Goal: Task Accomplishment & Management: Complete application form

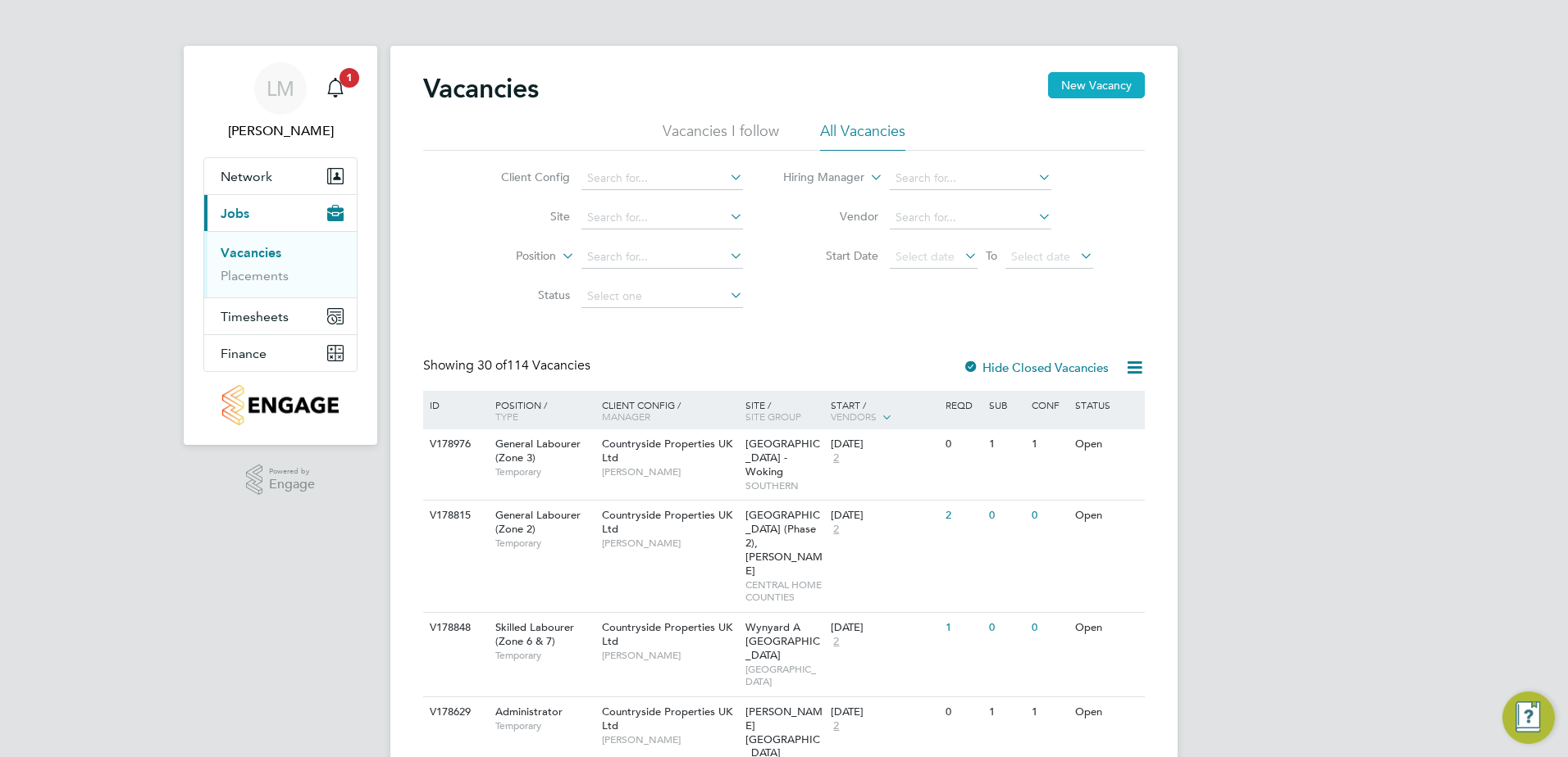
click at [1100, 81] on button "New Vacancy" at bounding box center [1096, 85] width 96 height 26
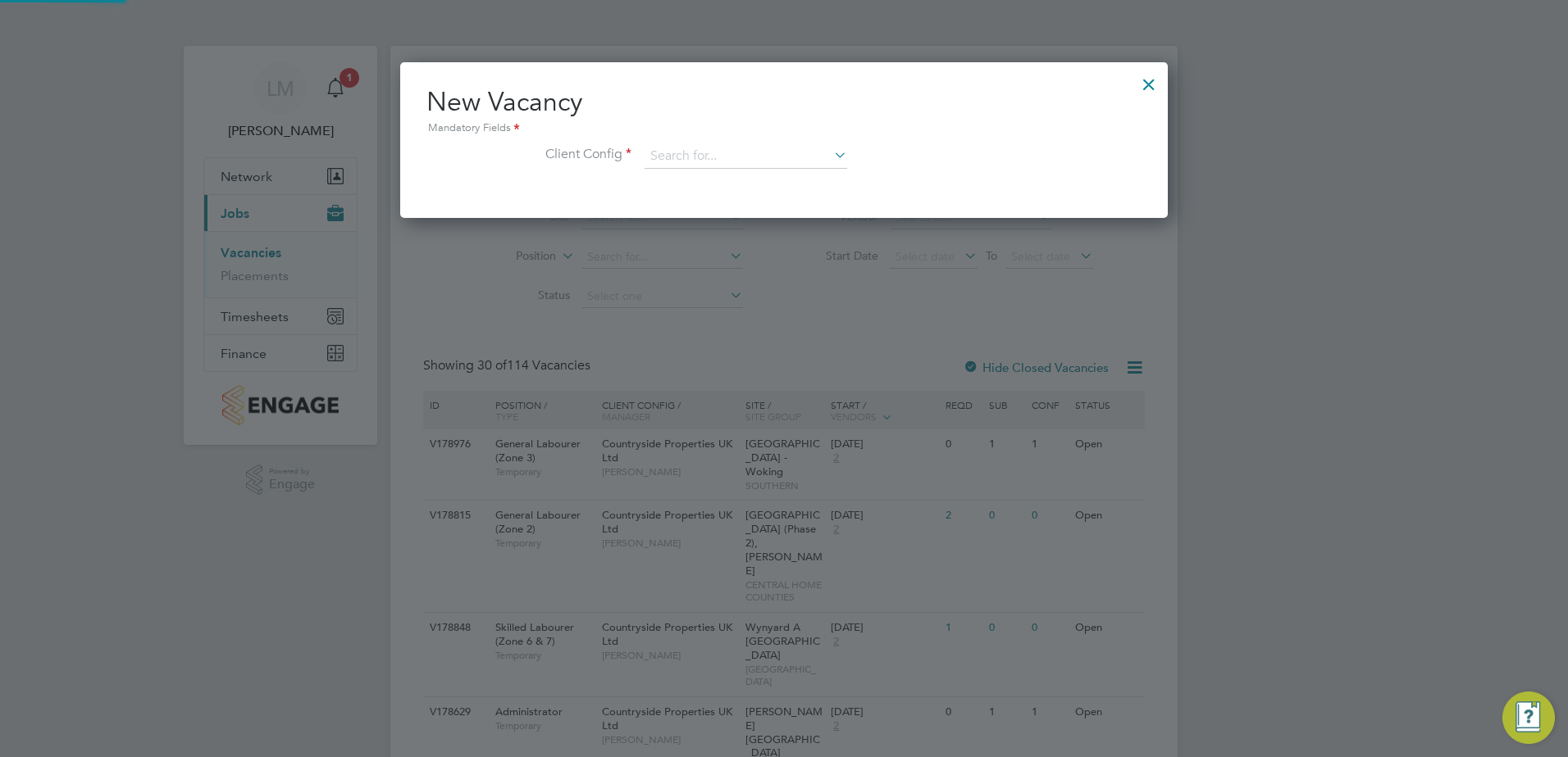
scroll to position [156, 768]
click at [908, 269] on div at bounding box center [784, 378] width 1568 height 757
click at [776, 158] on input at bounding box center [746, 156] width 203 height 24
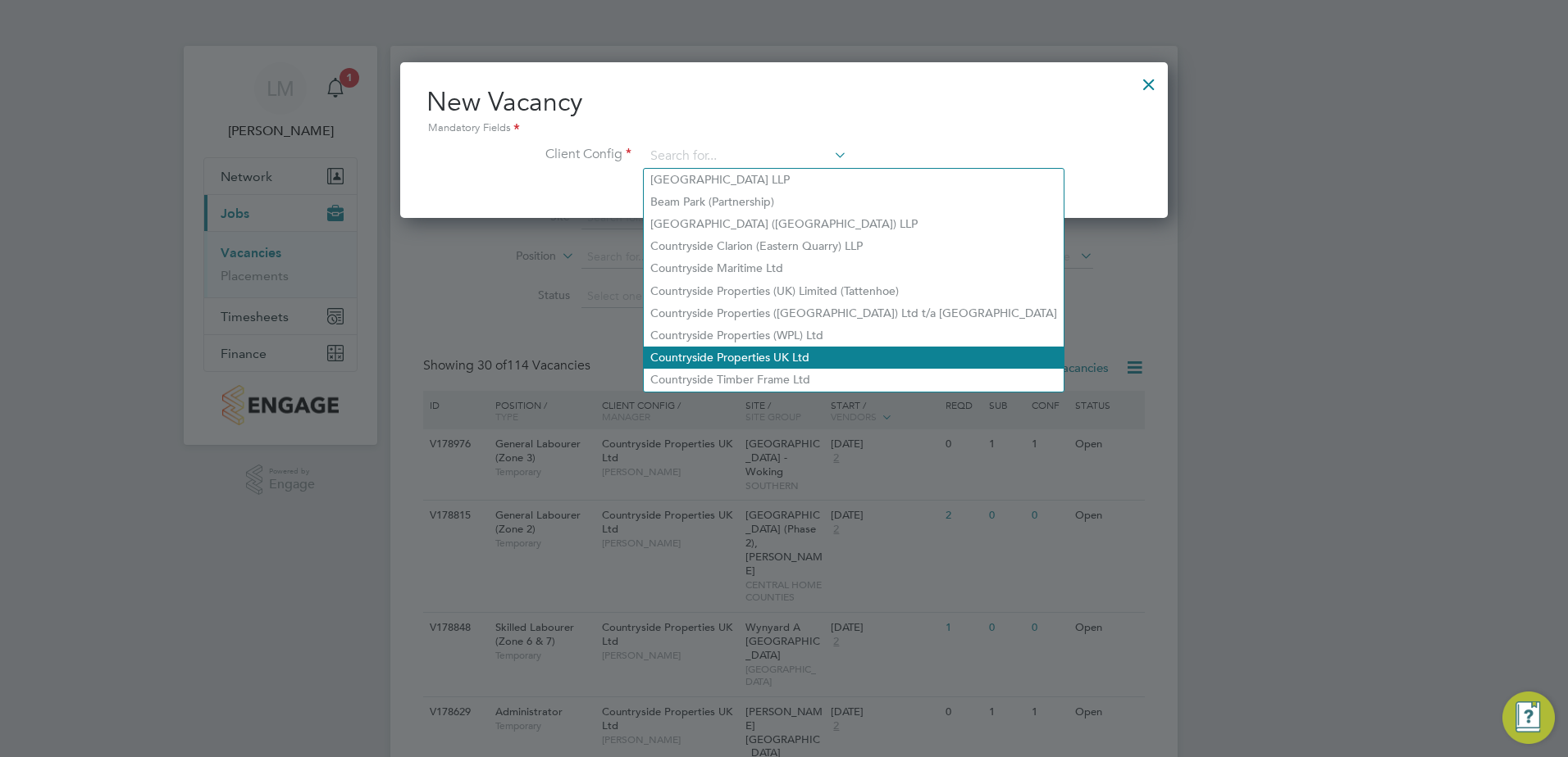
click at [802, 350] on li "Countryside Properties UK Ltd" at bounding box center [854, 358] width 420 height 23
type input "Countryside Properties UK Ltd"
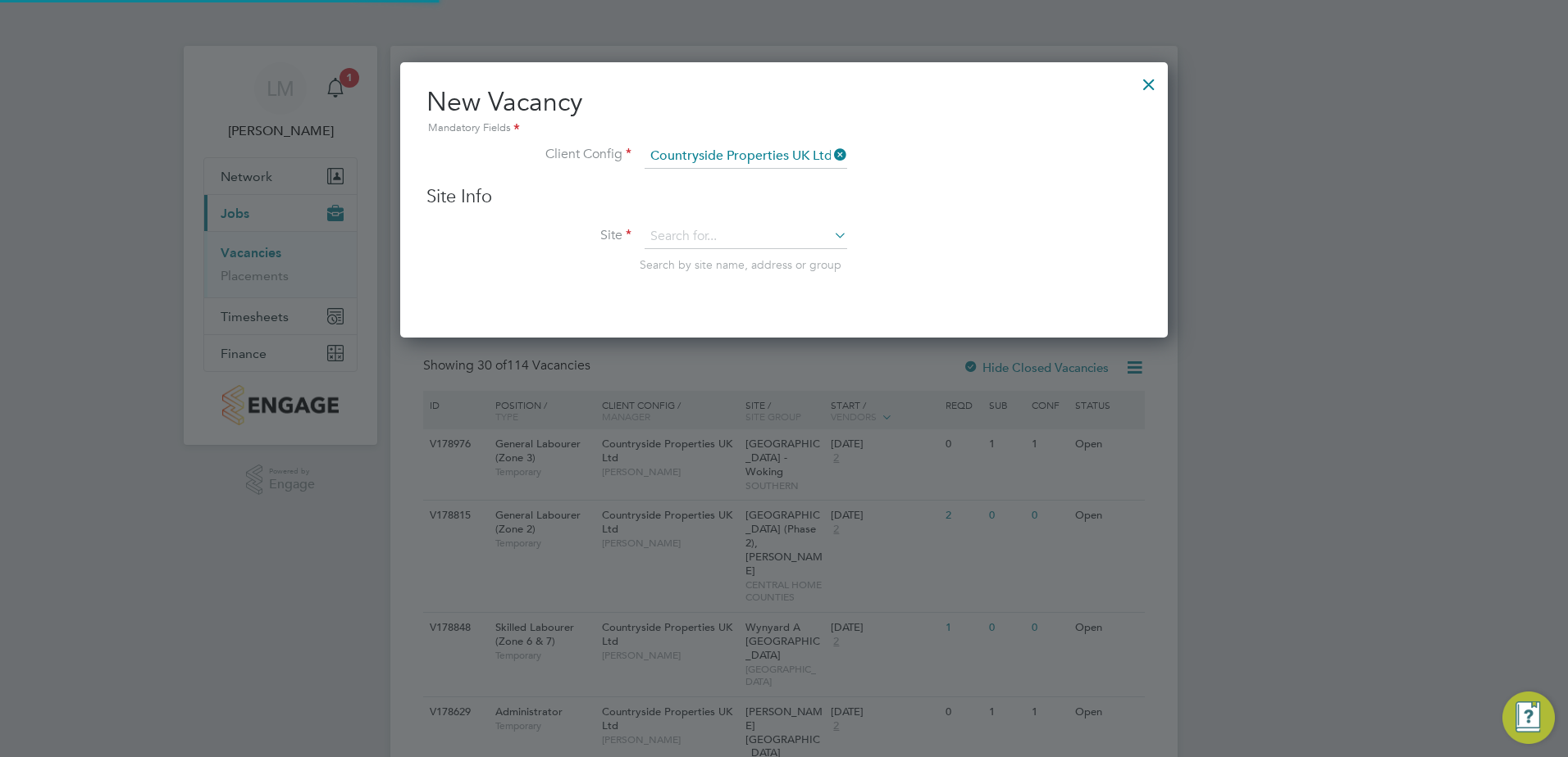
scroll to position [277, 768]
click at [711, 240] on input at bounding box center [746, 236] width 203 height 24
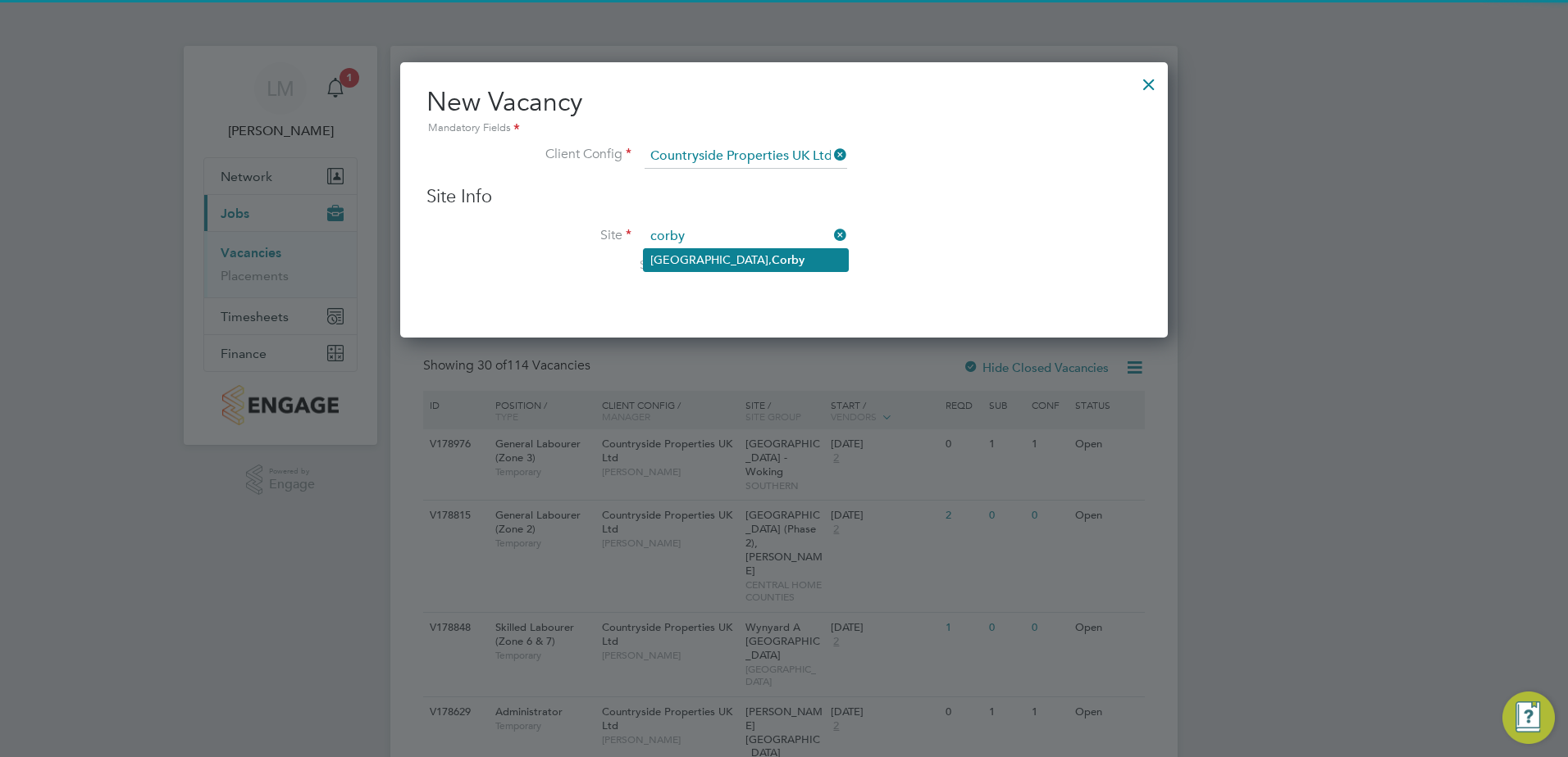
click at [720, 256] on li "[GEOGRAPHIC_DATA], [GEOGRAPHIC_DATA]" at bounding box center [746, 260] width 204 height 23
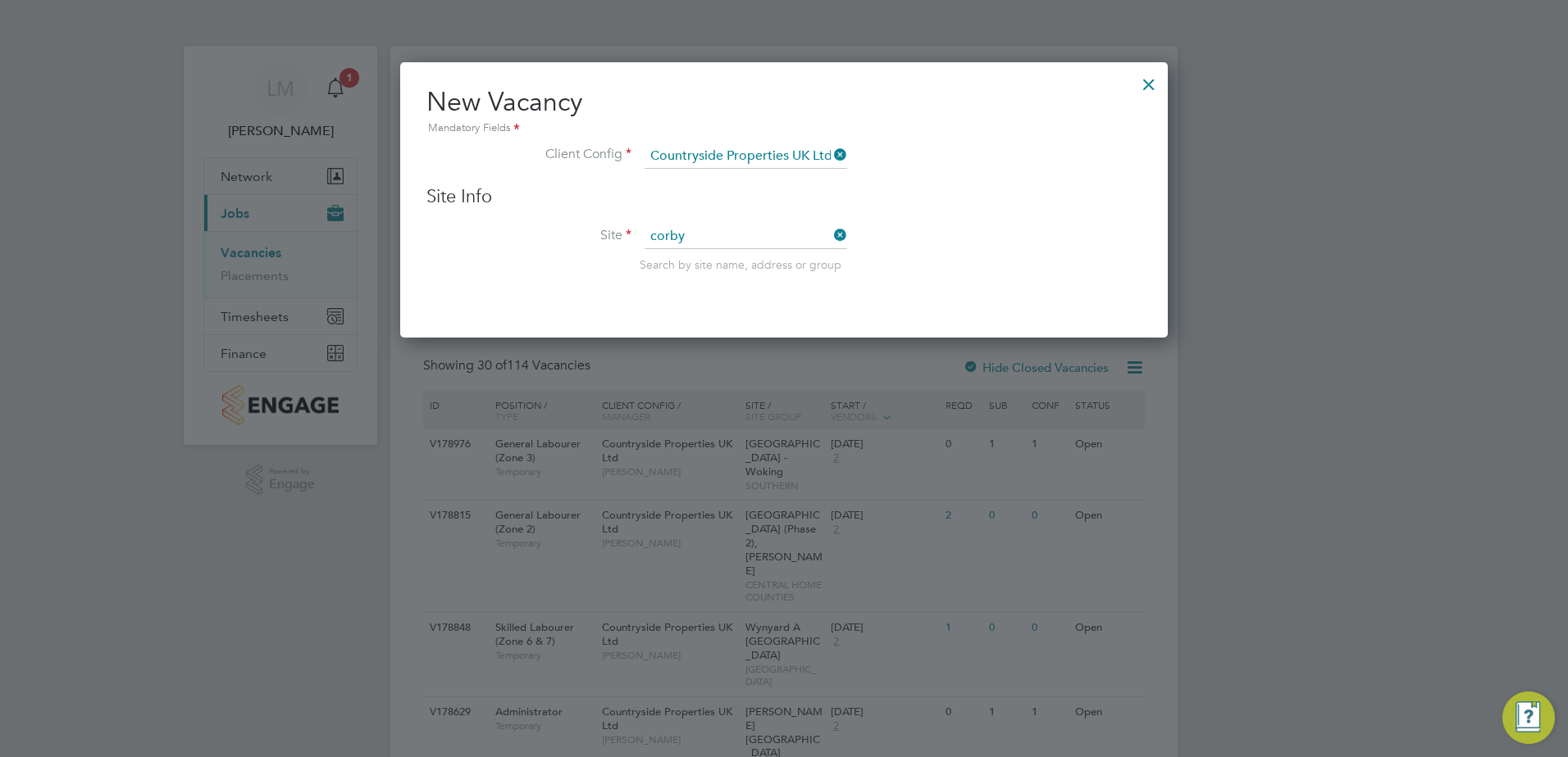
click at [978, 279] on li "Site corby Search by site name, address or group" at bounding box center [784, 264] width 715 height 80
type input "[GEOGRAPHIC_DATA], [GEOGRAPHIC_DATA]"
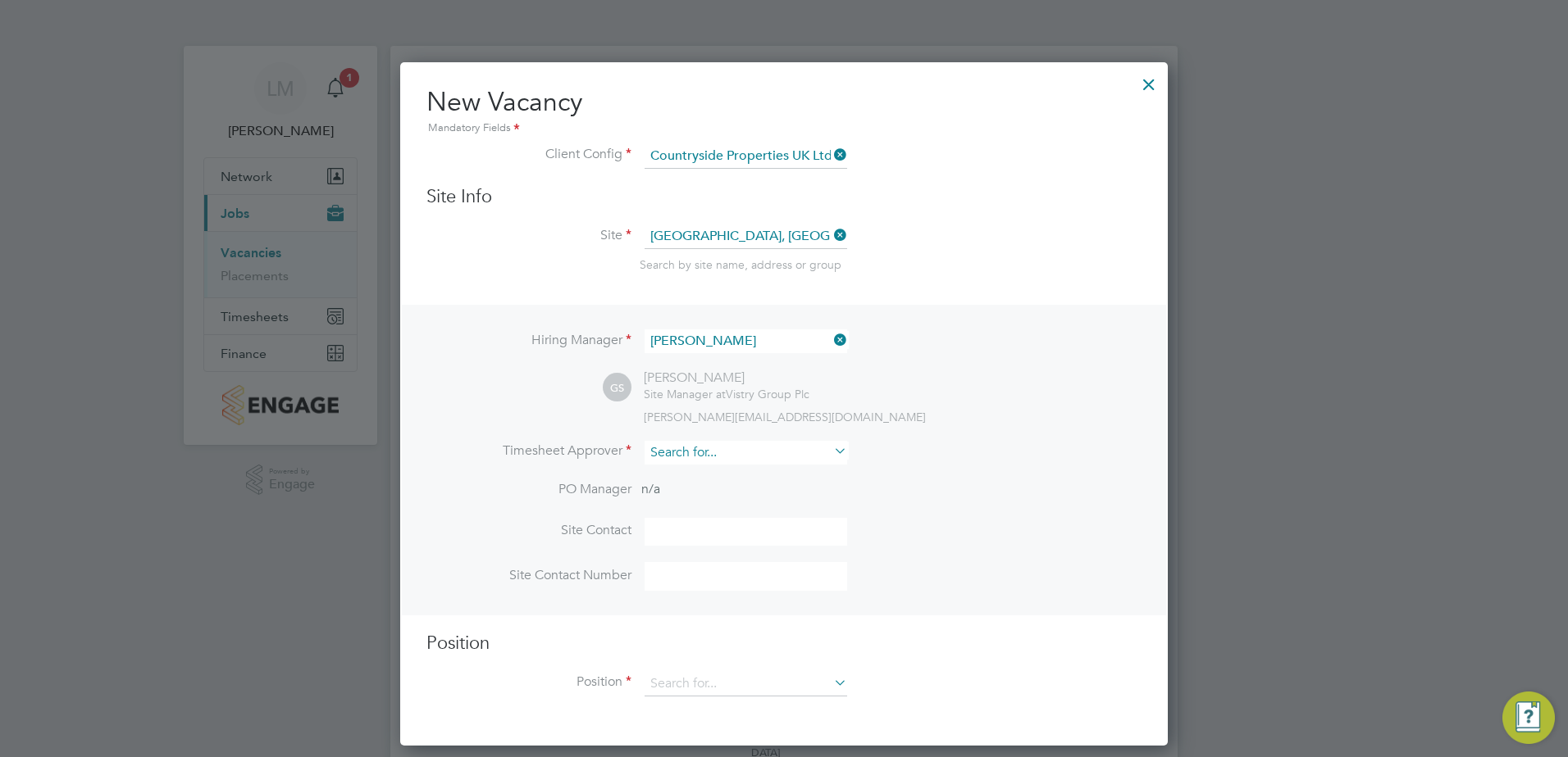
click at [763, 446] on input at bounding box center [746, 452] width 203 height 23
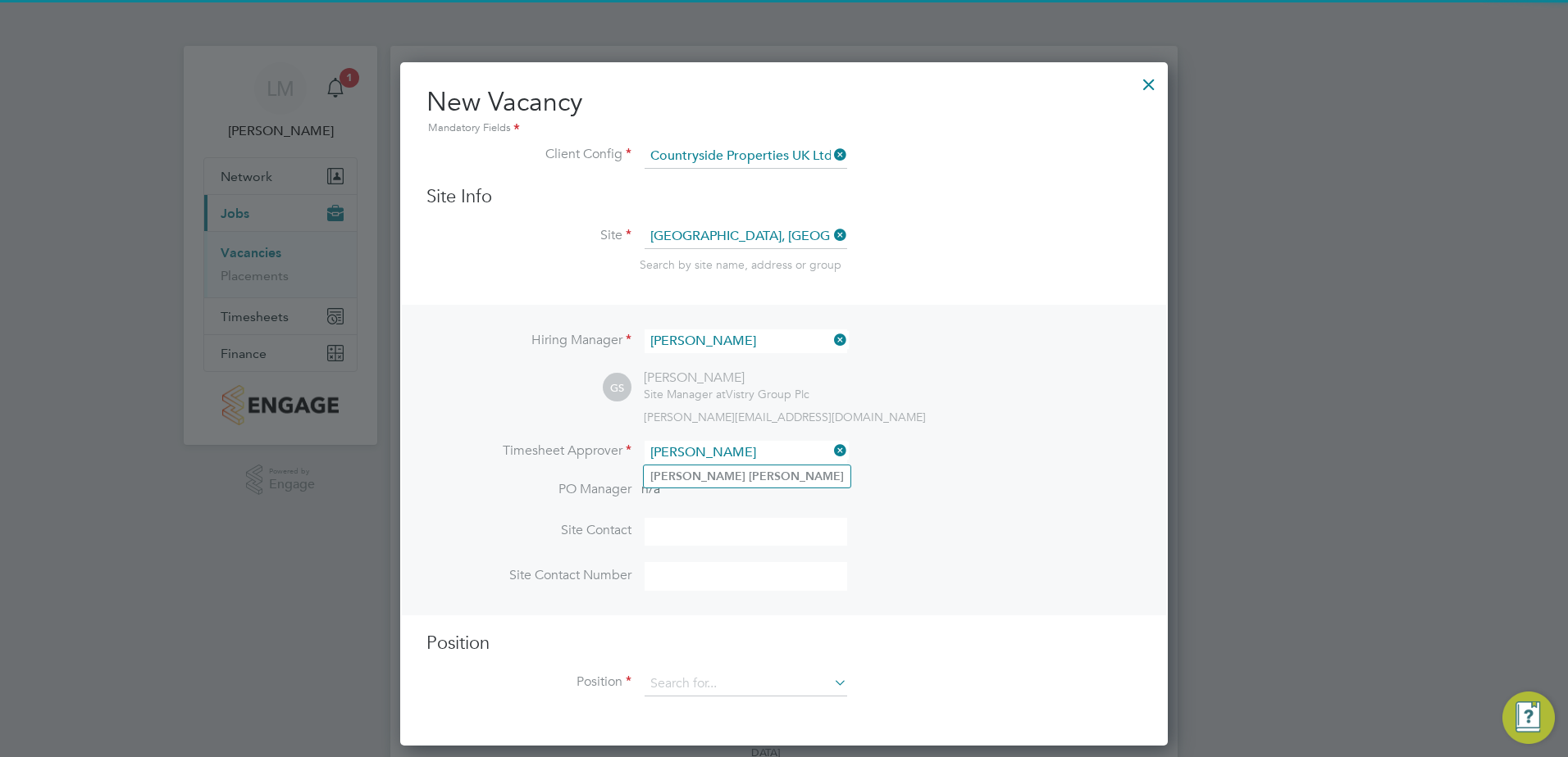
type input "[PERSON_NAME]"
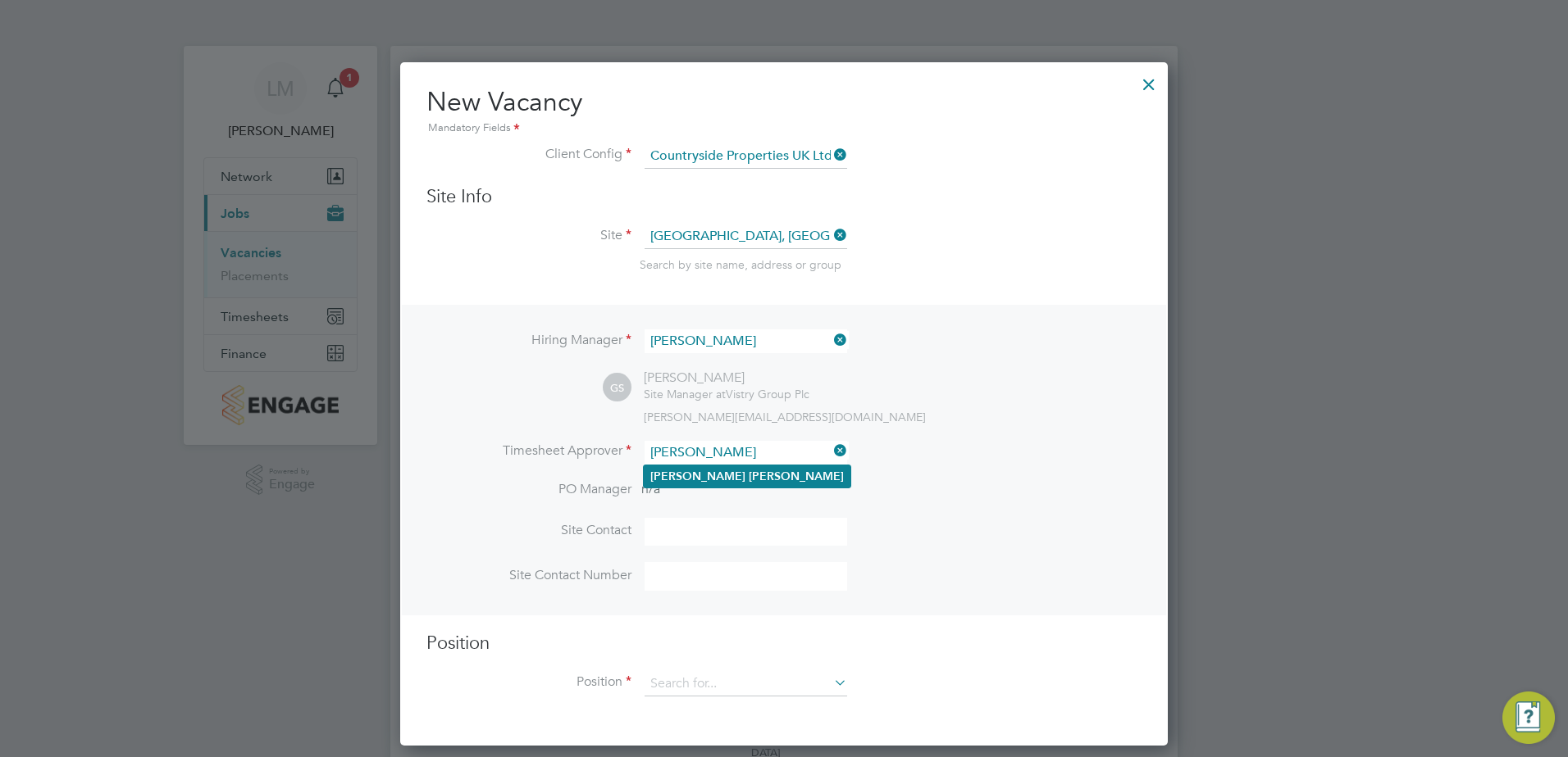
drag, startPoint x: 787, startPoint y: 487, endPoint x: 802, endPoint y: 483, distance: 15.5
click at [793, 487] on ul "[PERSON_NAME]" at bounding box center [747, 477] width 208 height 23
click at [804, 474] on li "Timesheet Approver" at bounding box center [784, 461] width 715 height 41
click at [769, 458] on input at bounding box center [746, 452] width 203 height 23
click at [752, 482] on li "[PERSON_NAME]" at bounding box center [747, 476] width 206 height 23
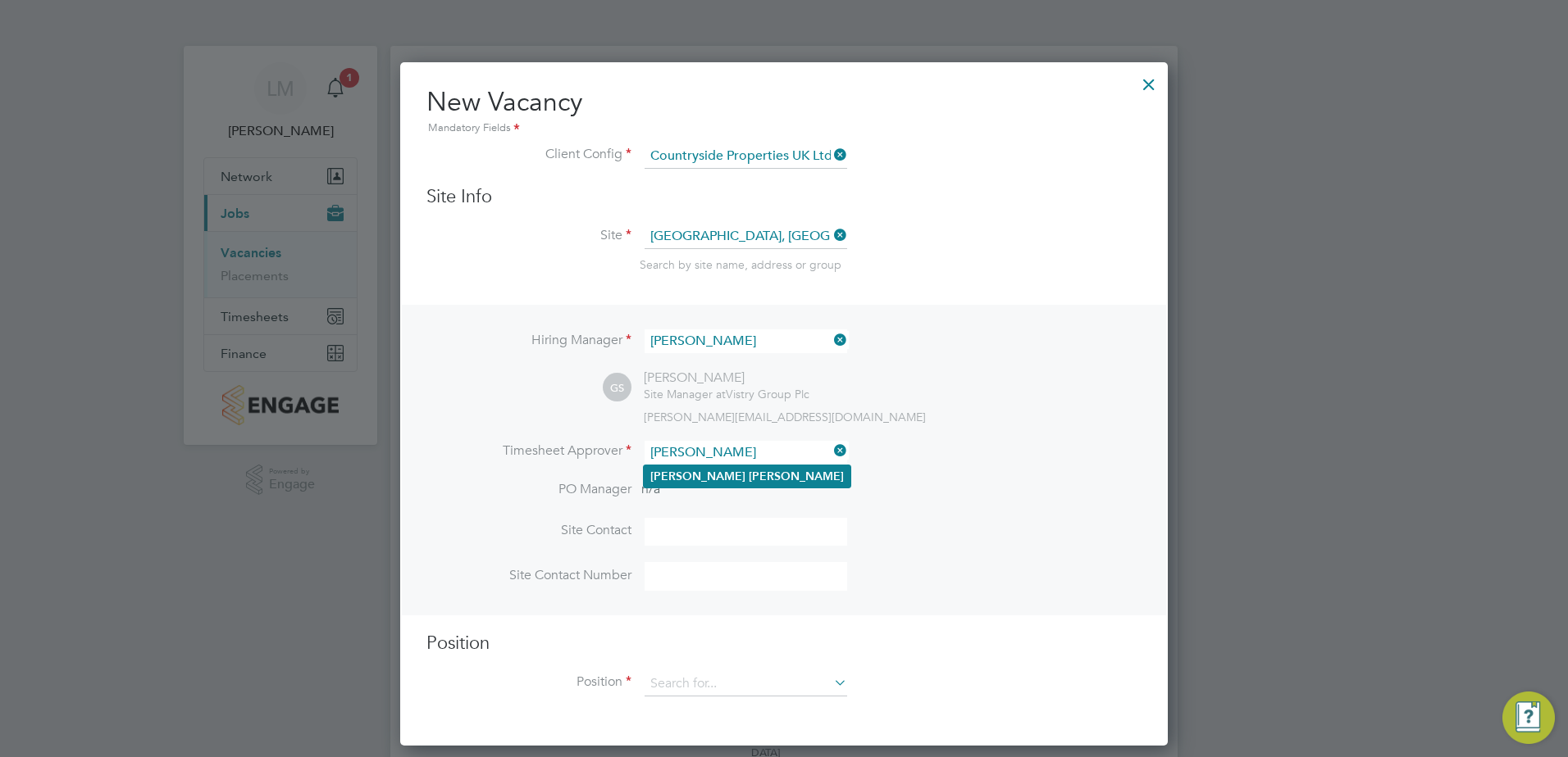
type input "[PERSON_NAME]"
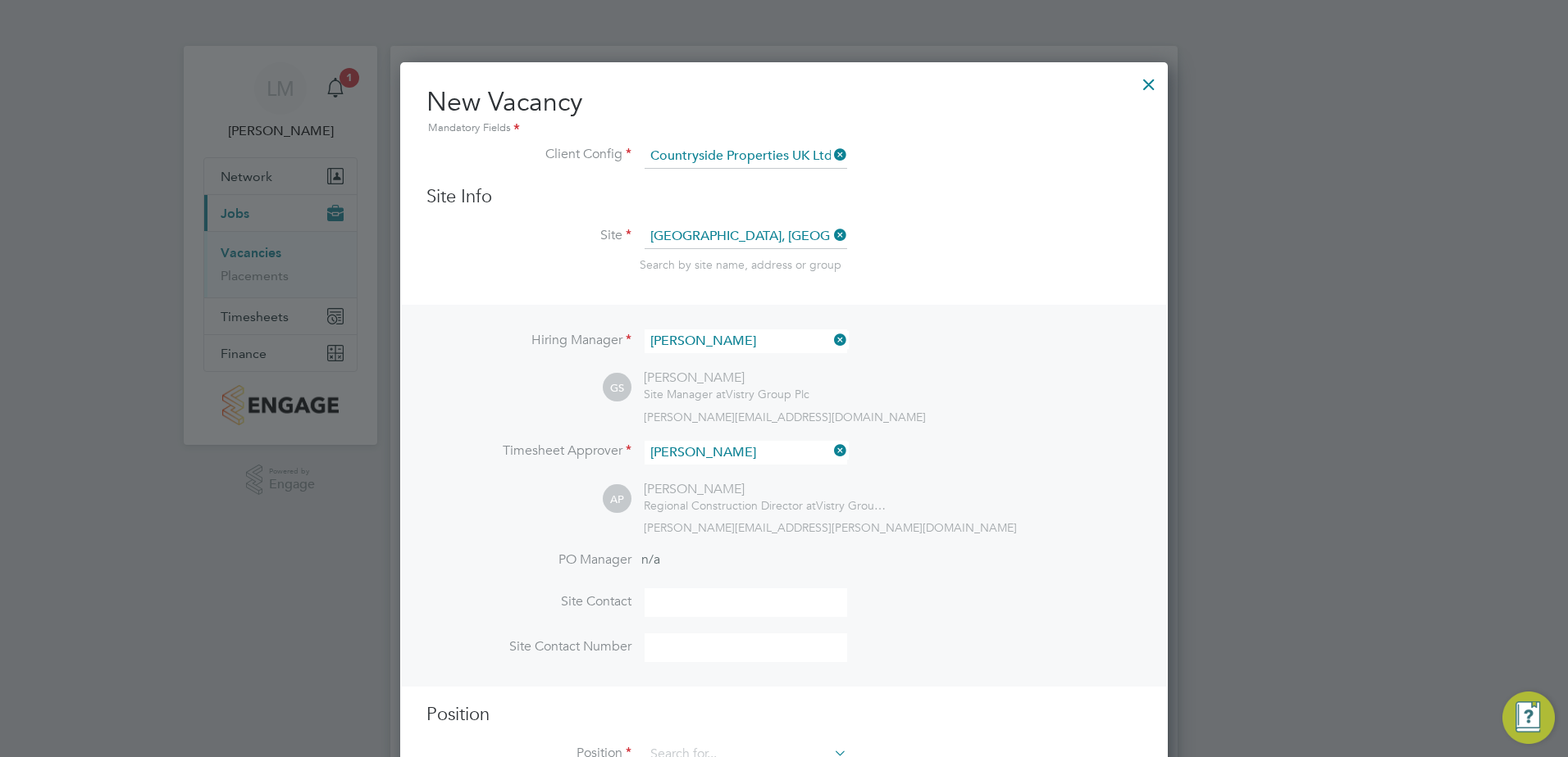
click at [1052, 521] on div "AP [PERSON_NAME] Regional Construction Director at Vistry Group Plc [EMAIL_ADDR…" at bounding box center [871, 508] width 538 height 54
click at [735, 603] on input at bounding box center [746, 603] width 203 height 29
type input "[PERSON_NAME]"
click at [782, 642] on input at bounding box center [746, 648] width 203 height 29
paste input "07874878762"
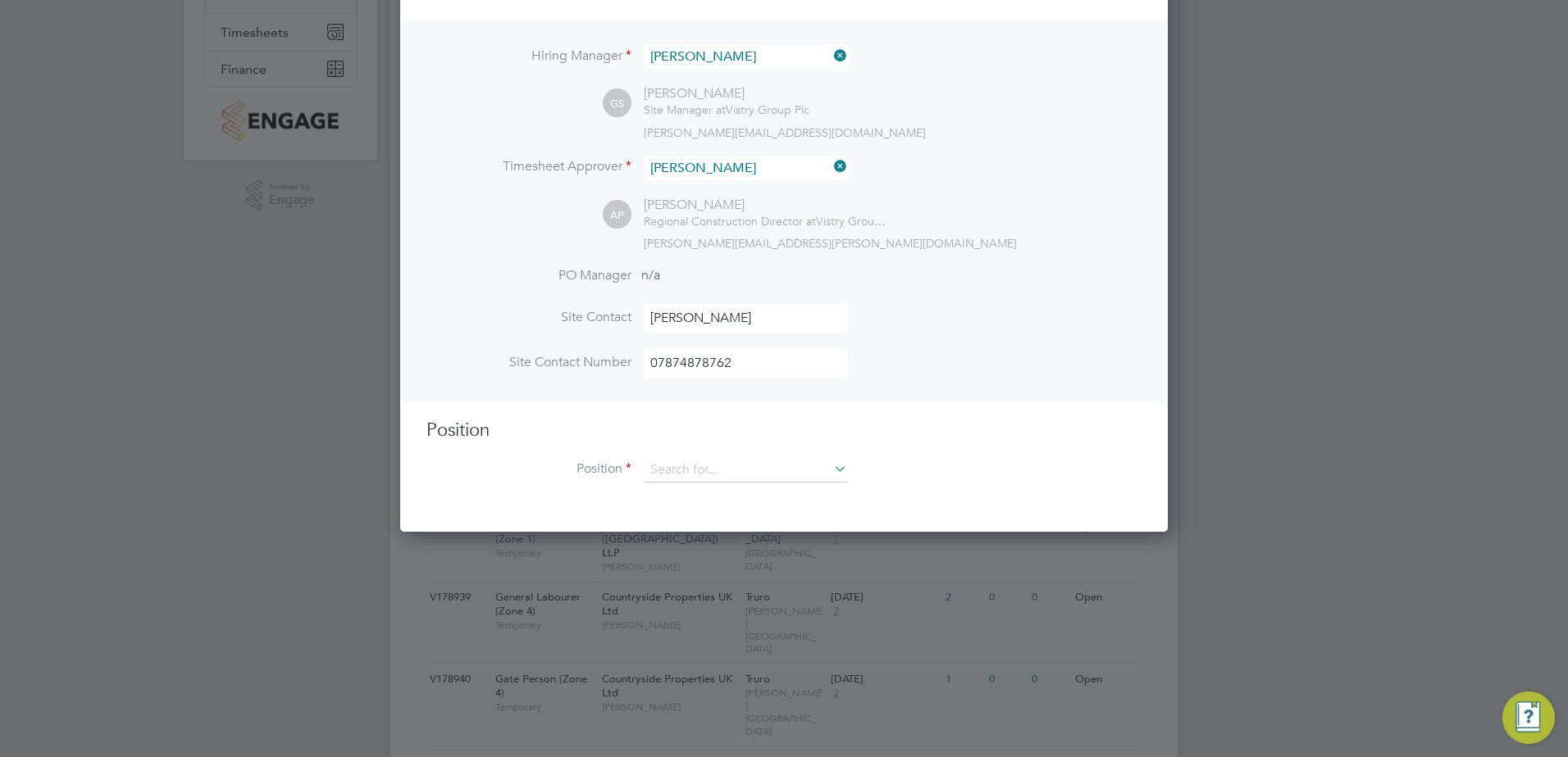
scroll to position [492, 0]
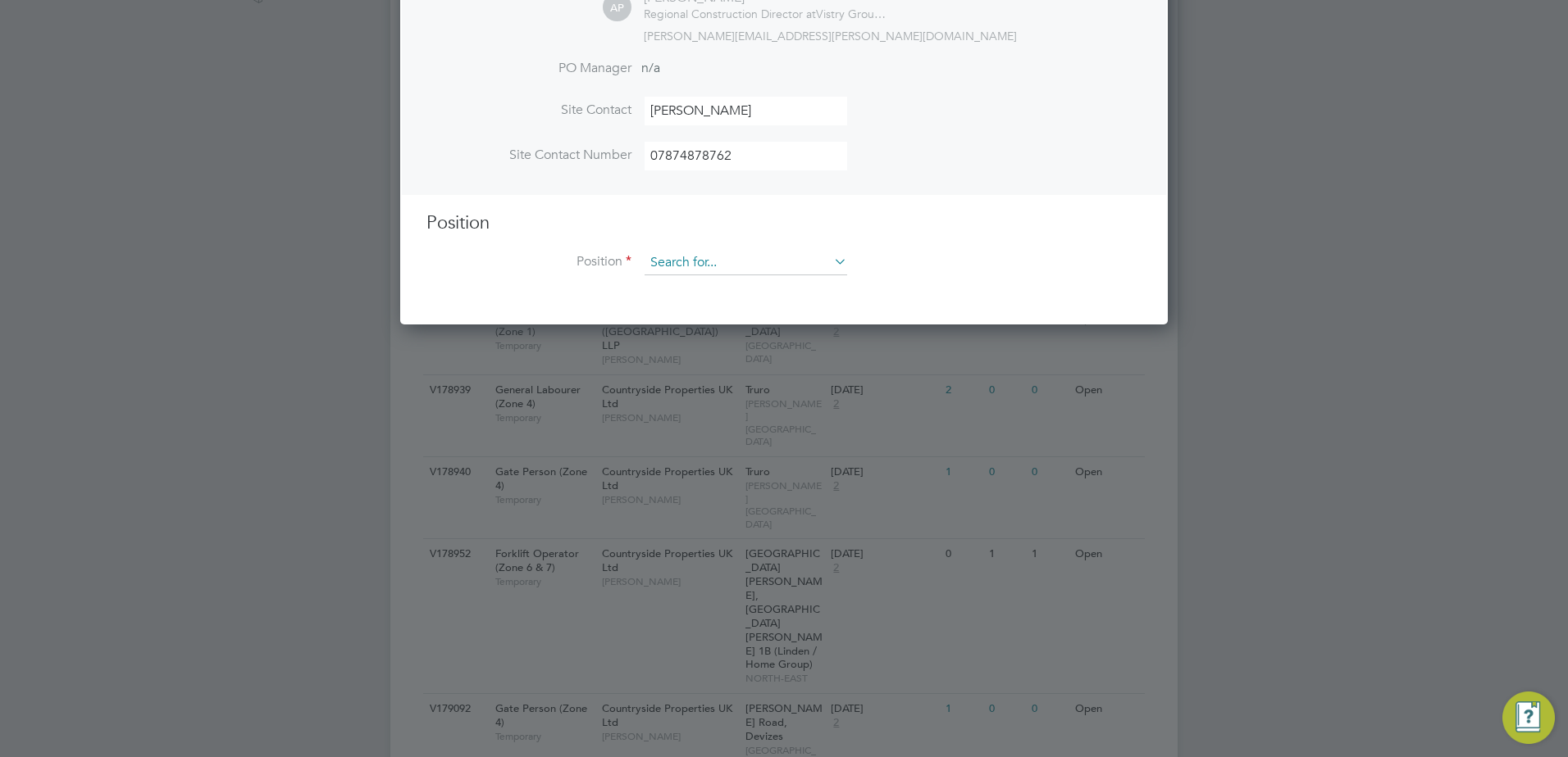
type input "07874878762"
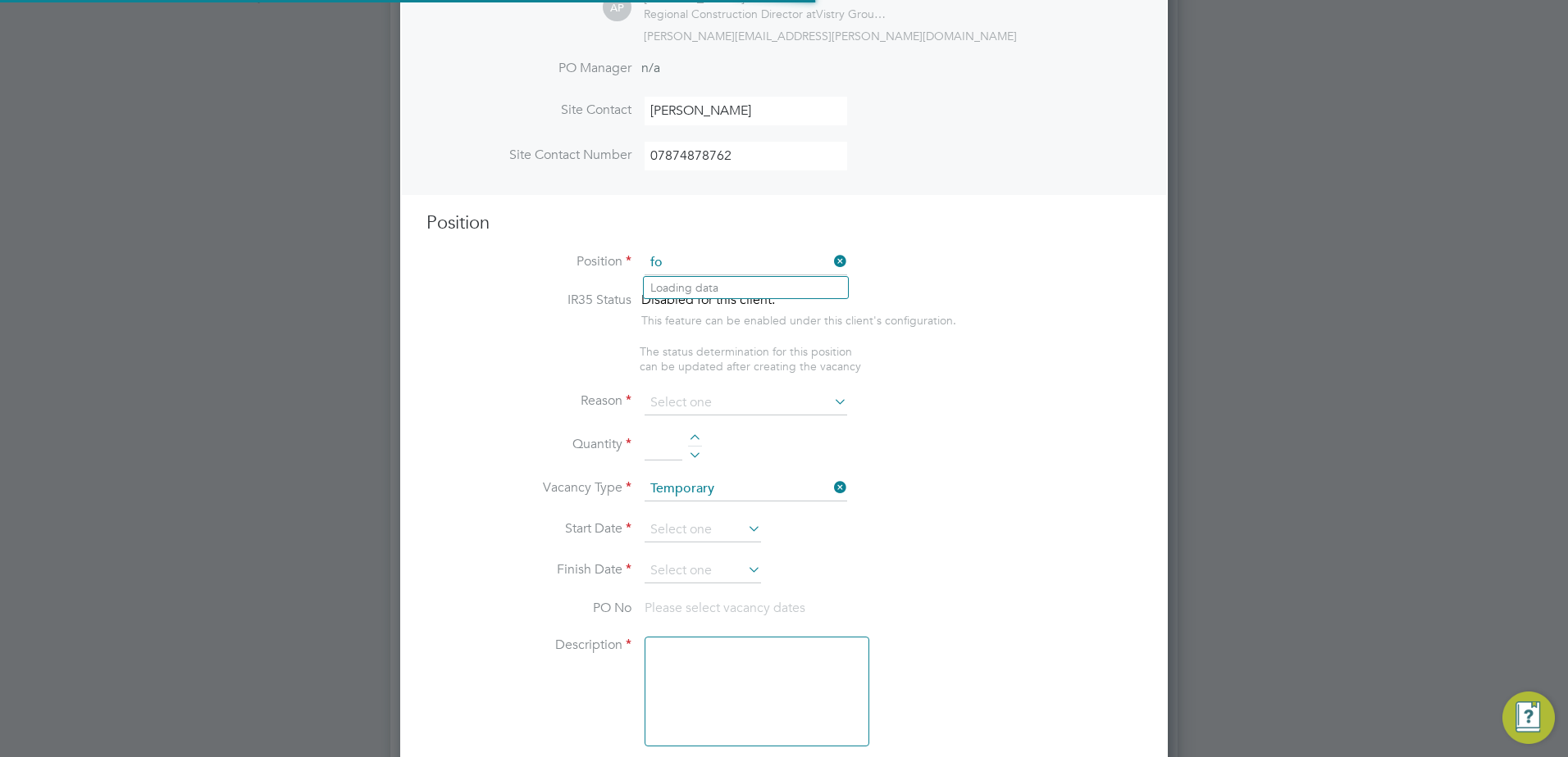
scroll to position [2362, 768]
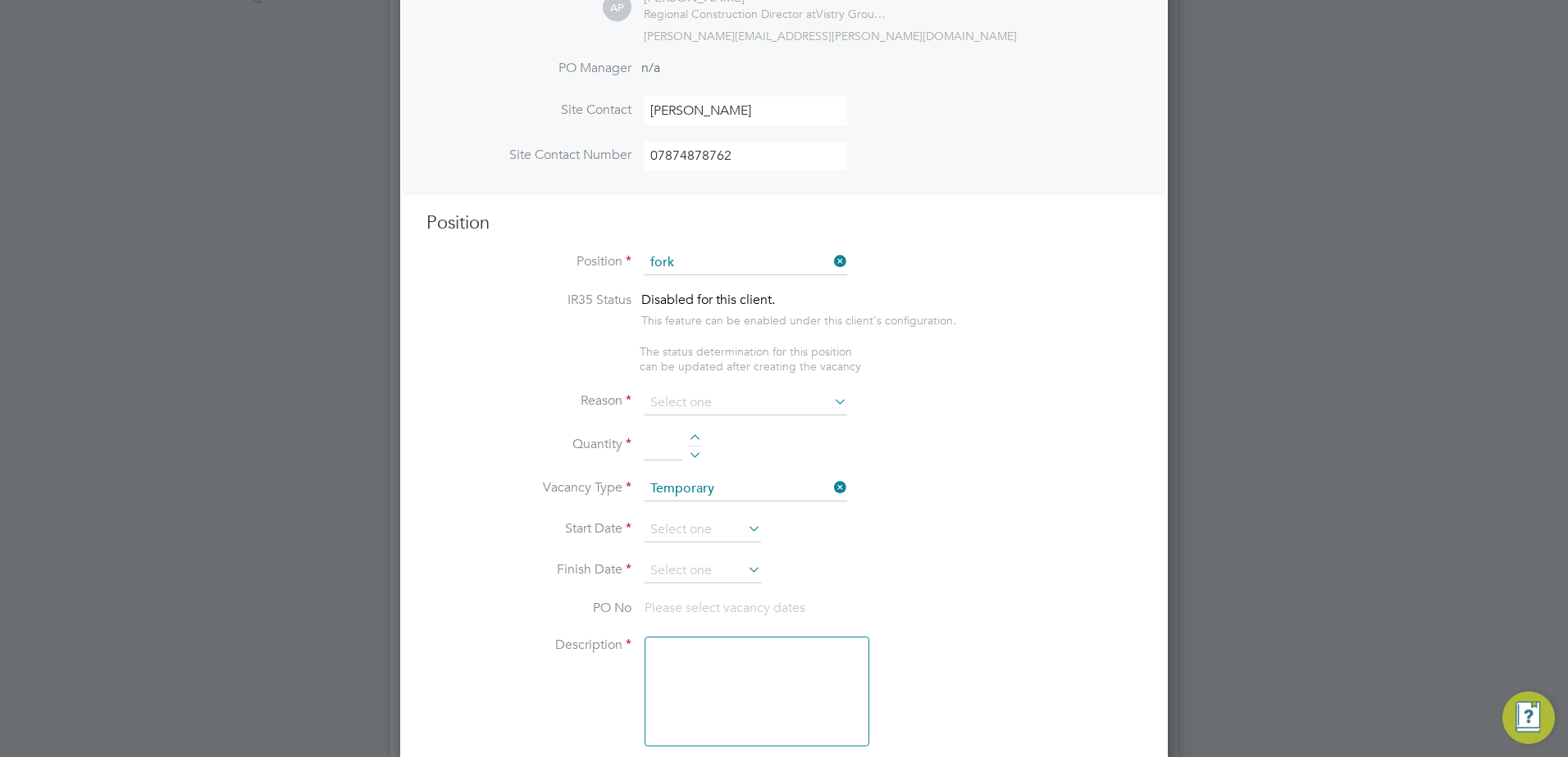
click at [766, 366] on li "Fork lift Operator (Zone 3)" at bounding box center [746, 377] width 204 height 23
type input "Forklift Operator (Zone 3)"
type textarea "• Operate construction machinery • Delivering large quantities of materials to …"
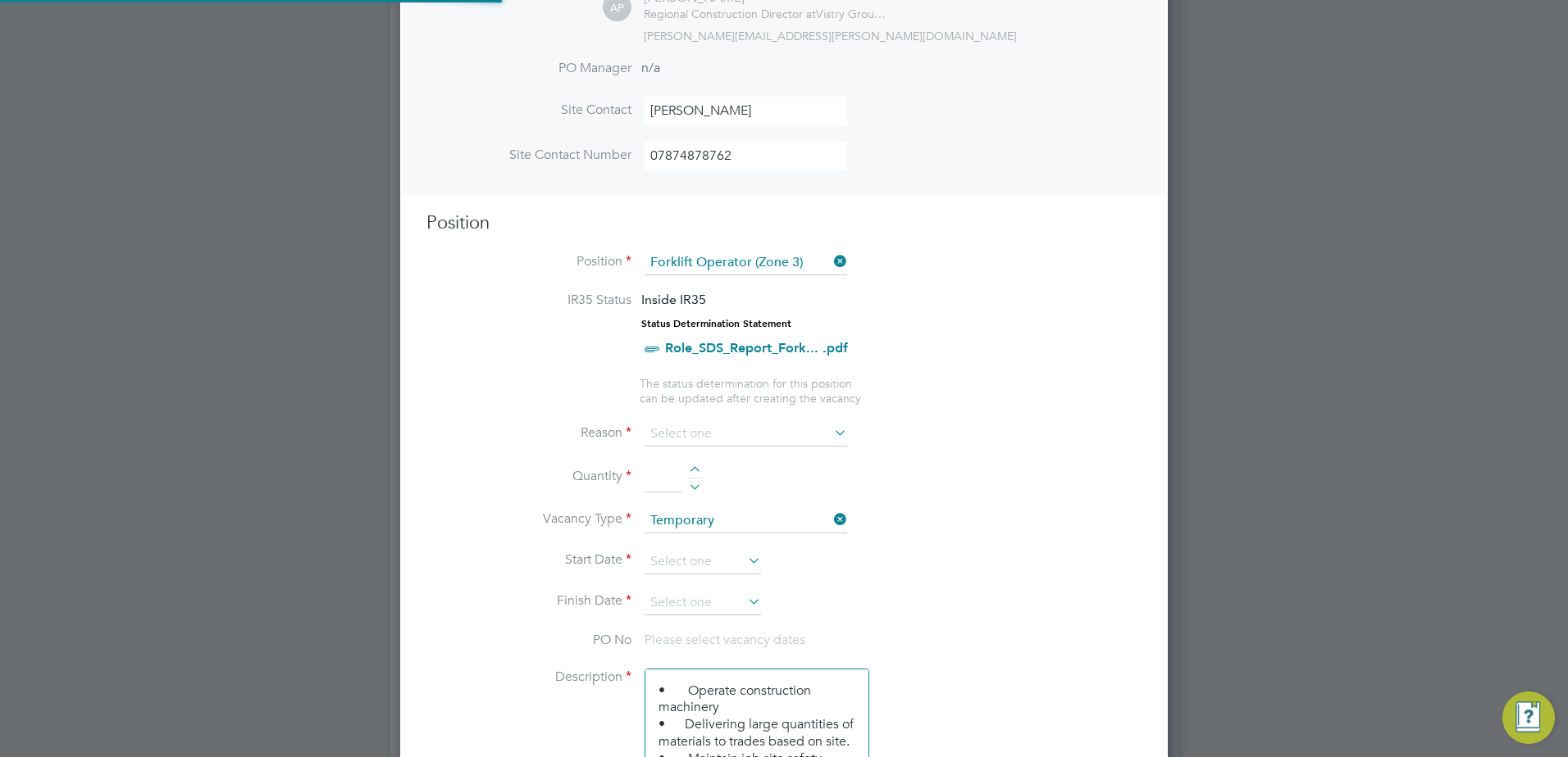
scroll to position [49, 86]
click at [767, 436] on input at bounding box center [746, 433] width 203 height 24
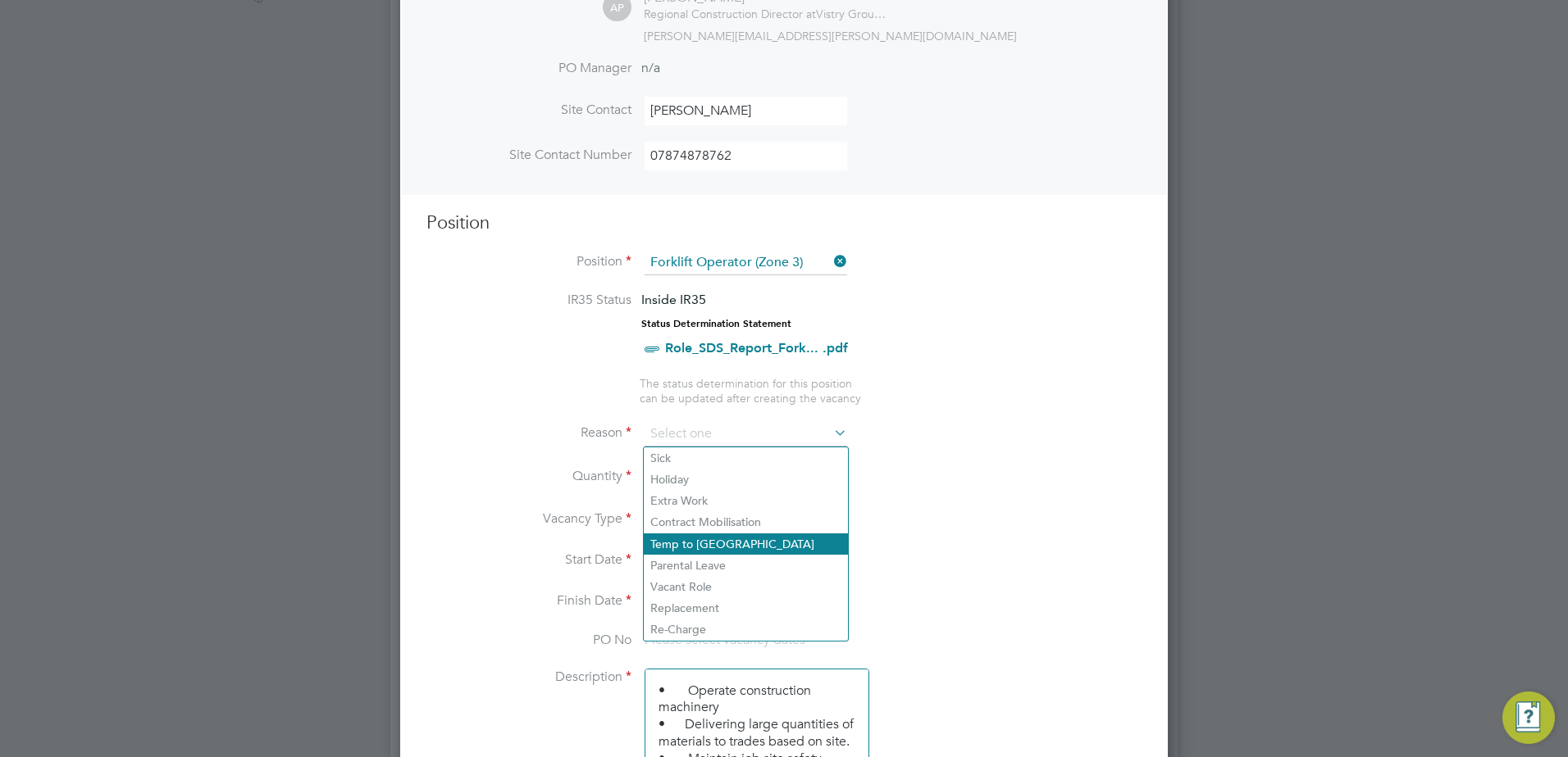
drag, startPoint x: 766, startPoint y: 583, endPoint x: 760, endPoint y: 552, distance: 31.6
click at [765, 583] on li "Vacant Role" at bounding box center [746, 587] width 204 height 22
type input "Vacant Role"
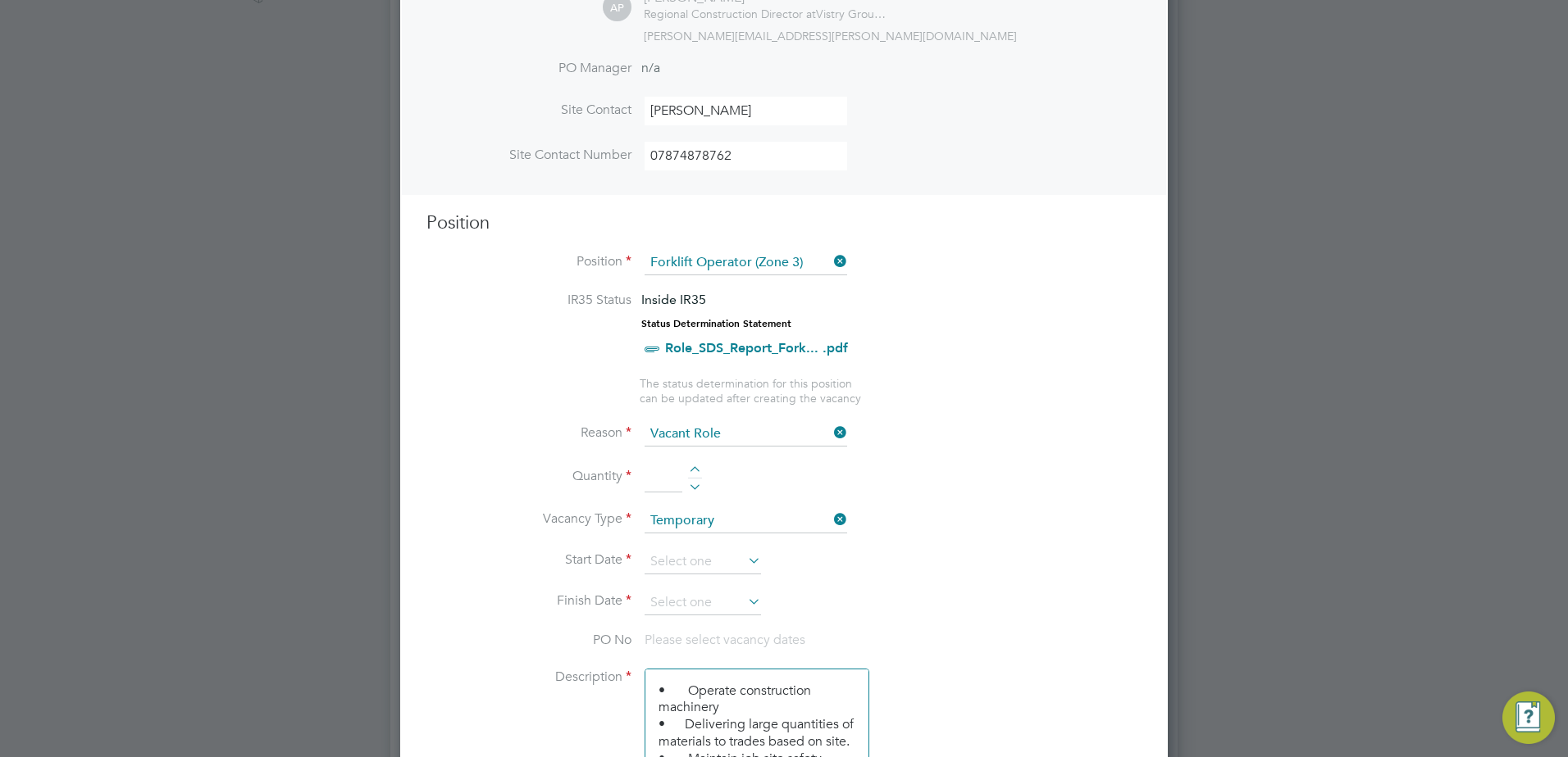
click at [700, 471] on div at bounding box center [694, 471] width 14 height 12
type input "1"
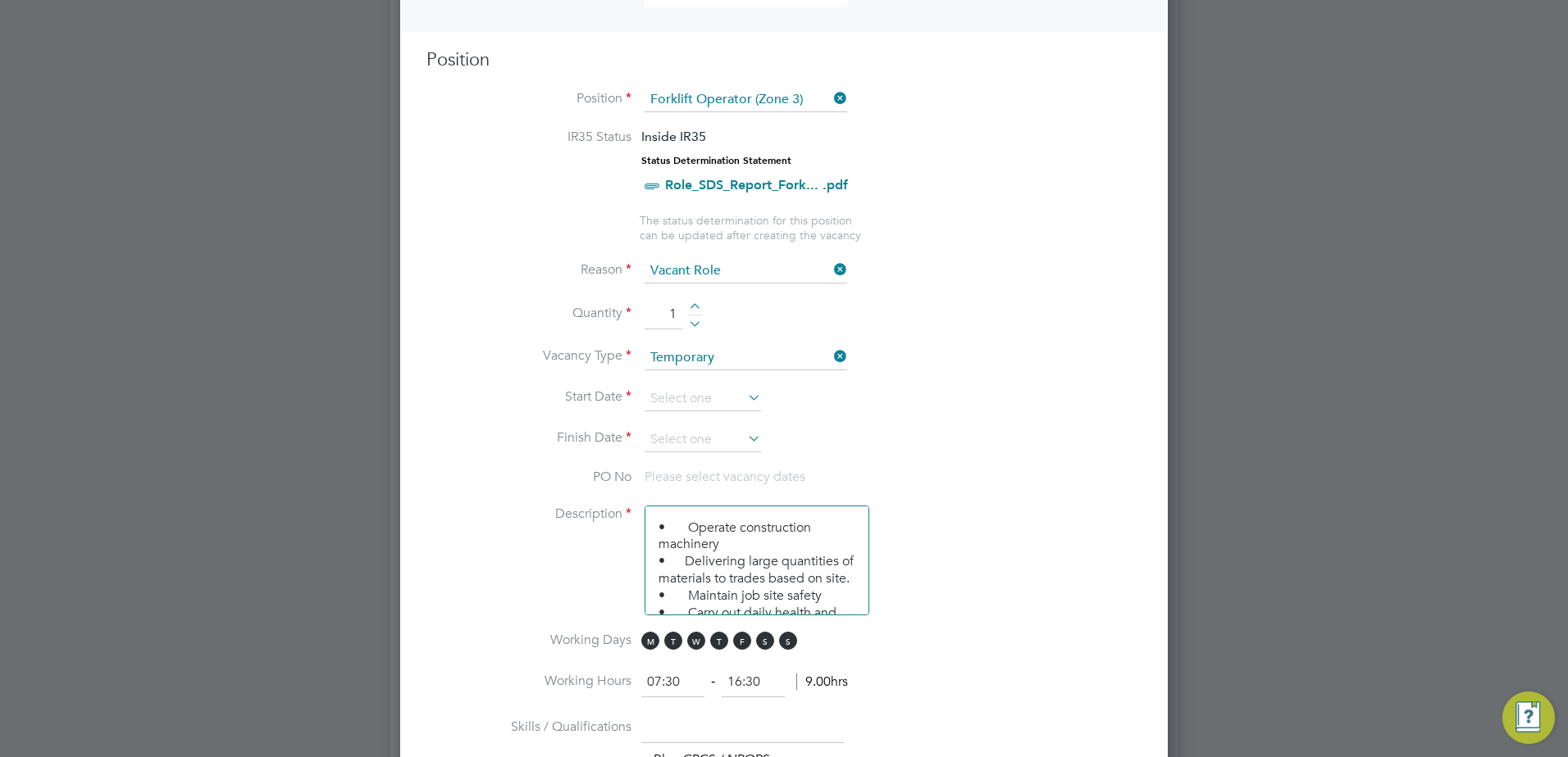
scroll to position [655, 0]
click at [724, 404] on input at bounding box center [702, 397] width 116 height 24
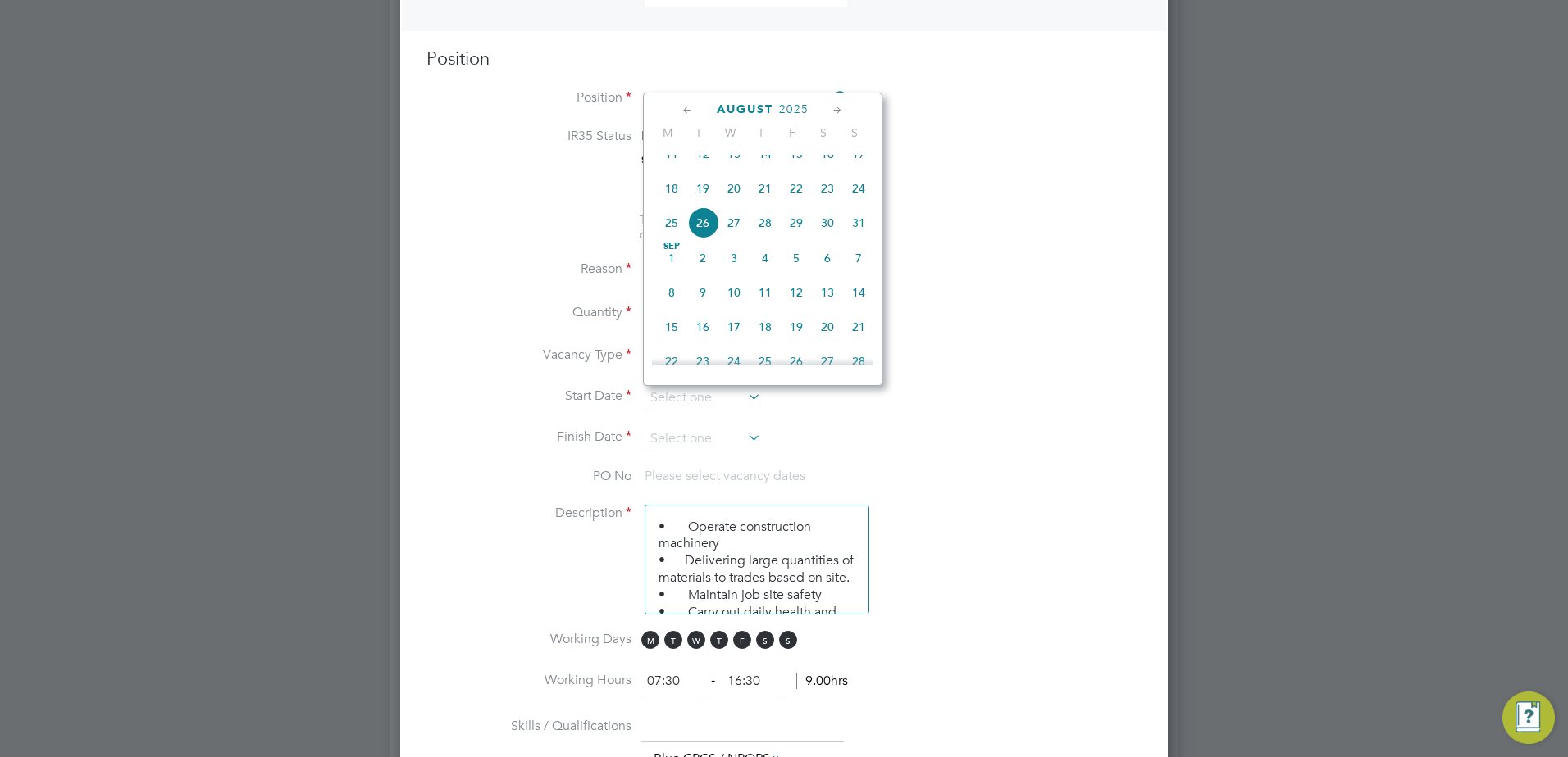
click at [790, 197] on span "22" at bounding box center [796, 188] width 32 height 32
type input "[DATE]"
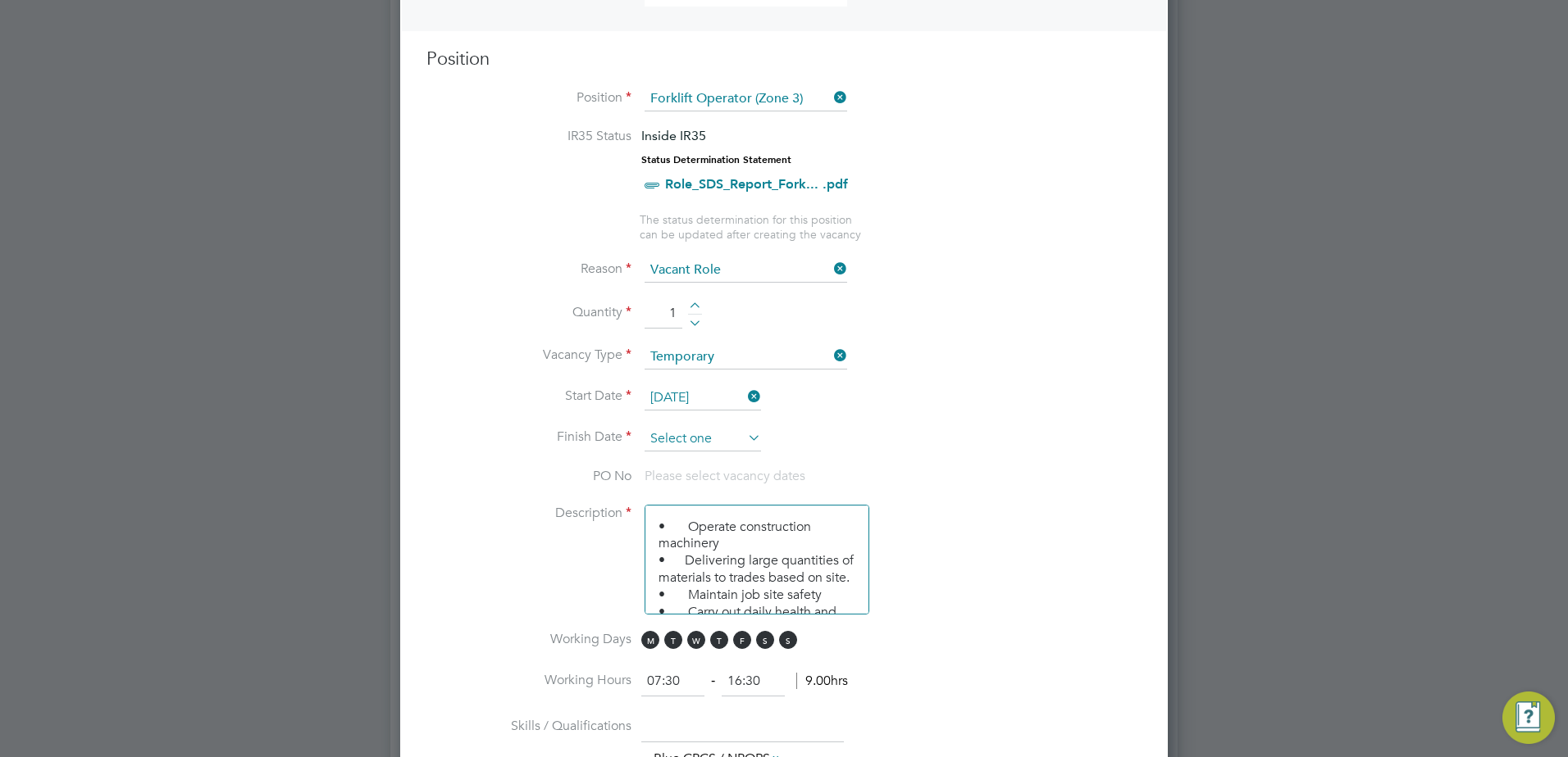
click at [701, 451] on input at bounding box center [702, 439] width 116 height 24
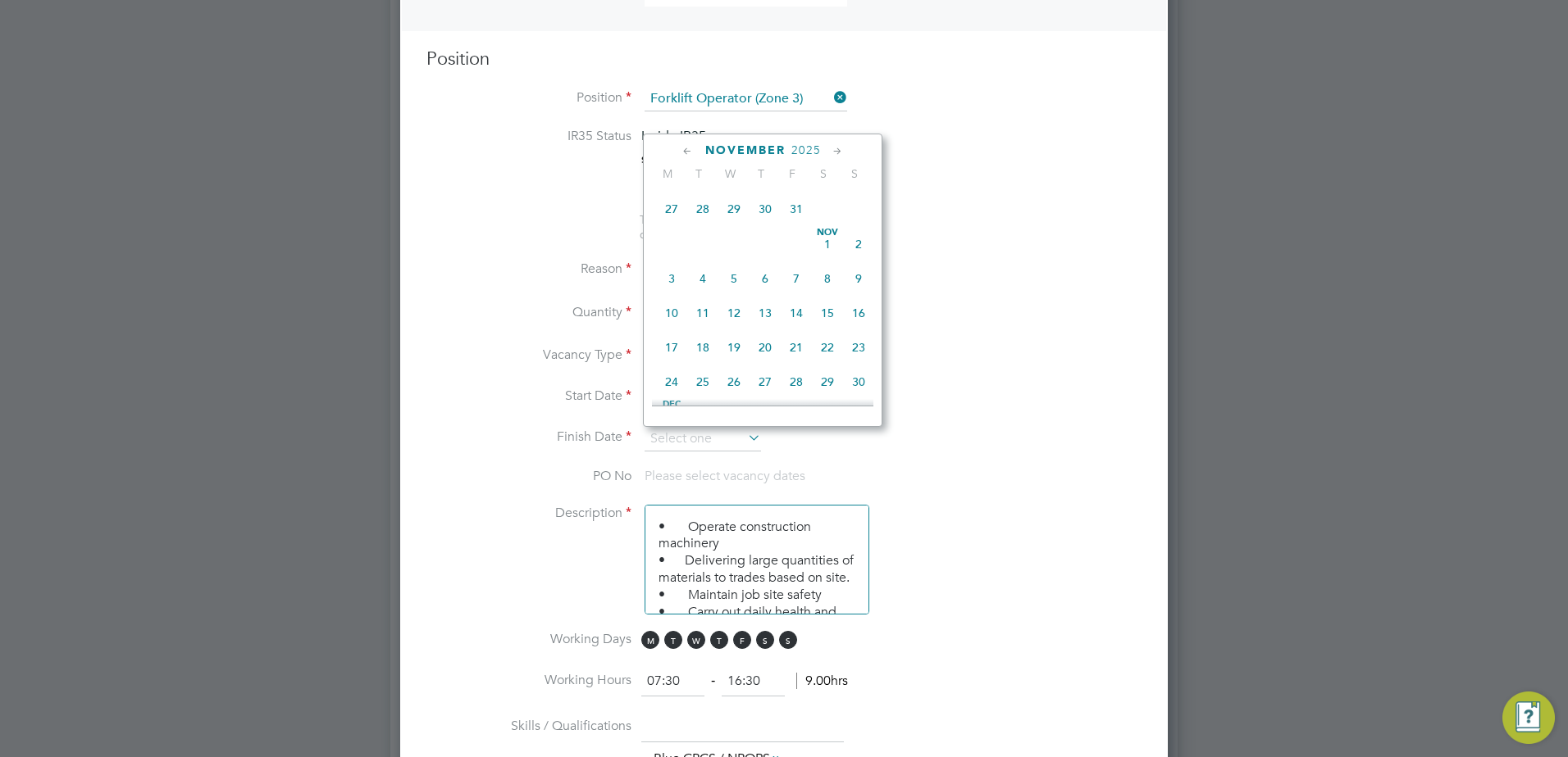
scroll to position [1130, 0]
click at [827, 272] on span "22" at bounding box center [827, 256] width 32 height 32
type input "[DATE]"
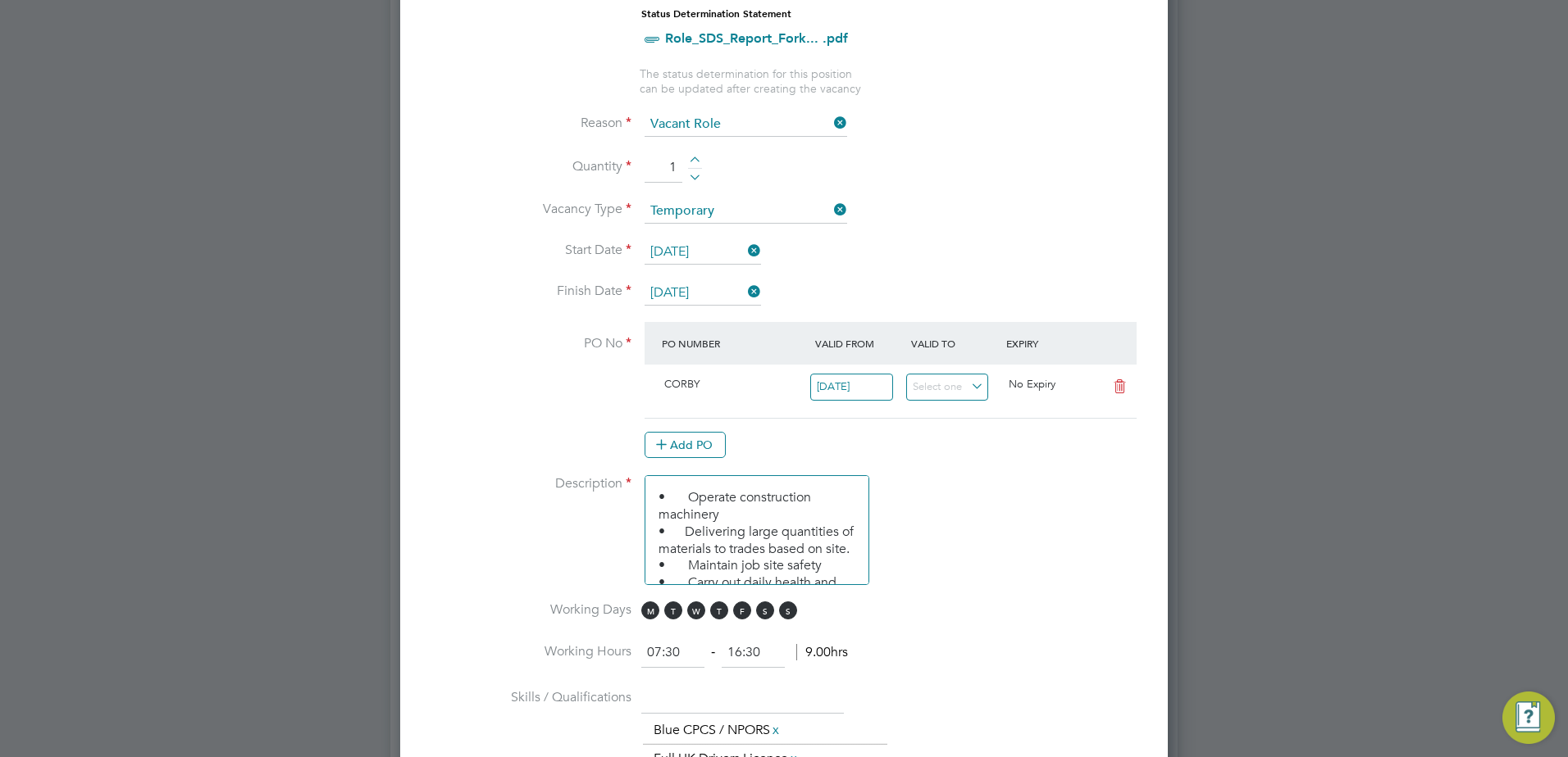
scroll to position [1065, 0]
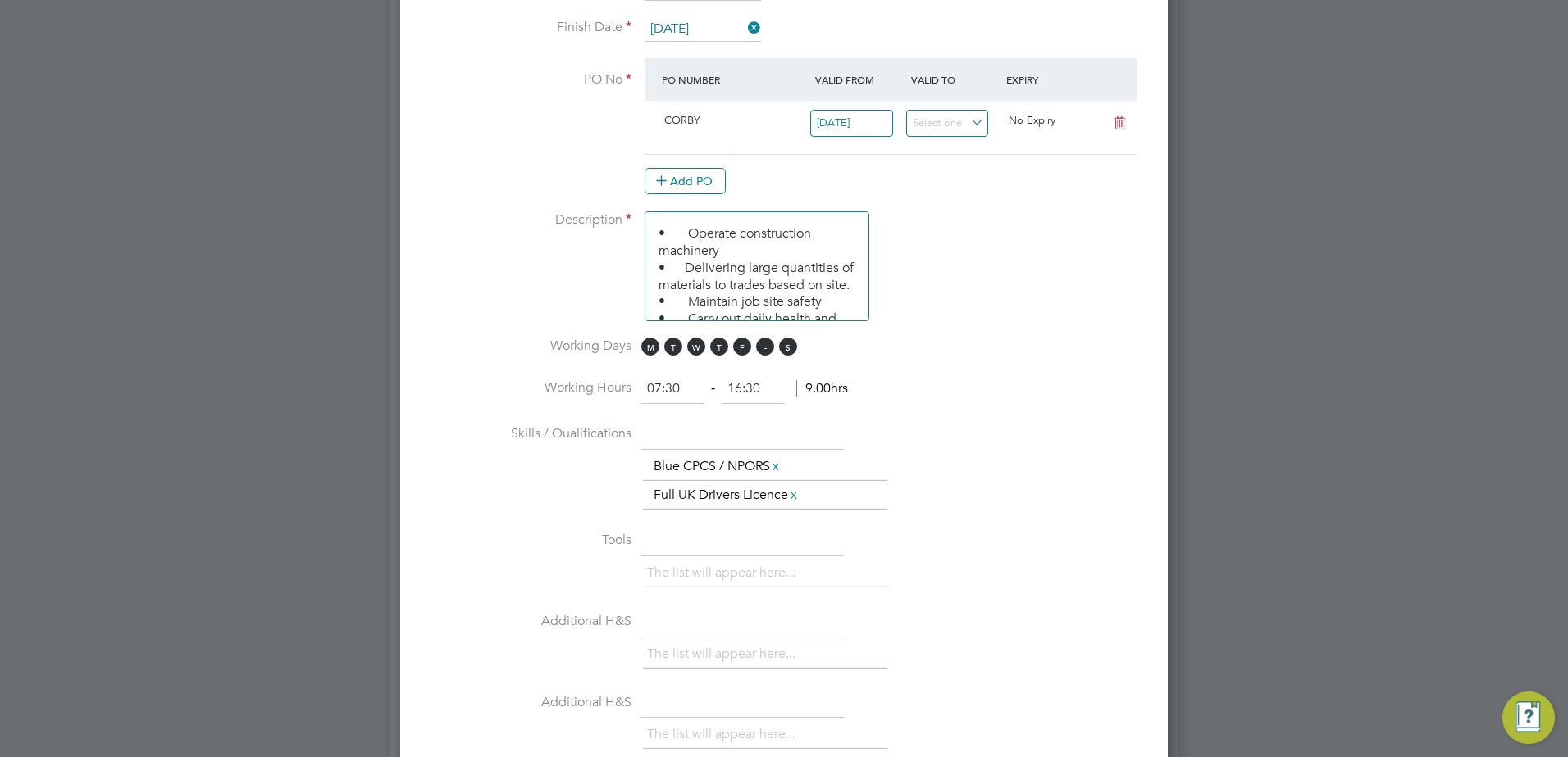
click at [768, 344] on span "S" at bounding box center [765, 347] width 18 height 18
click at [809, 348] on li "Working Days M T W T F S S" at bounding box center [784, 356] width 715 height 37
click at [804, 351] on li "Working Days M T W T F S S" at bounding box center [784, 356] width 715 height 37
click at [785, 348] on span "S" at bounding box center [788, 347] width 18 height 18
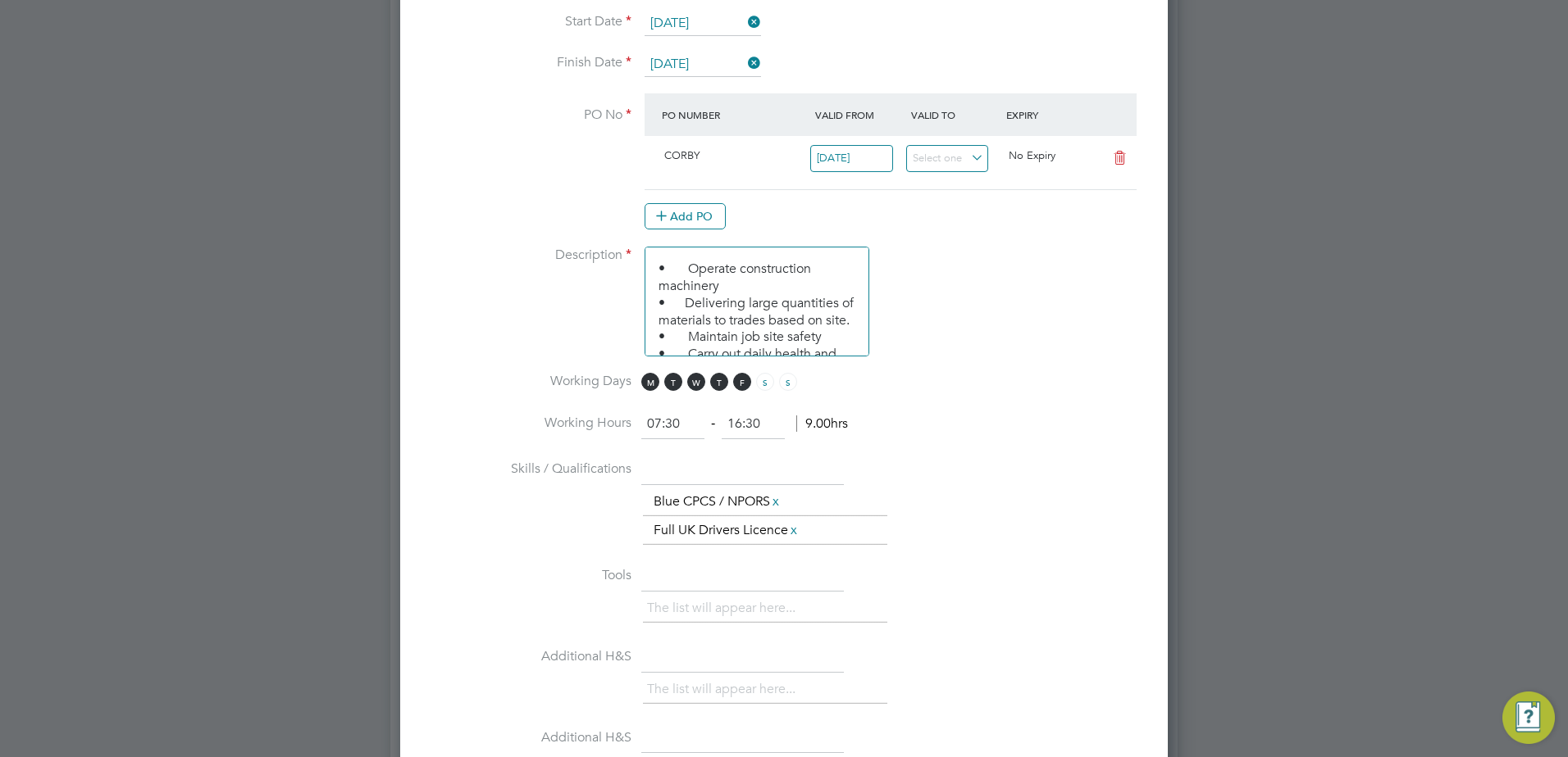
scroll to position [827, 0]
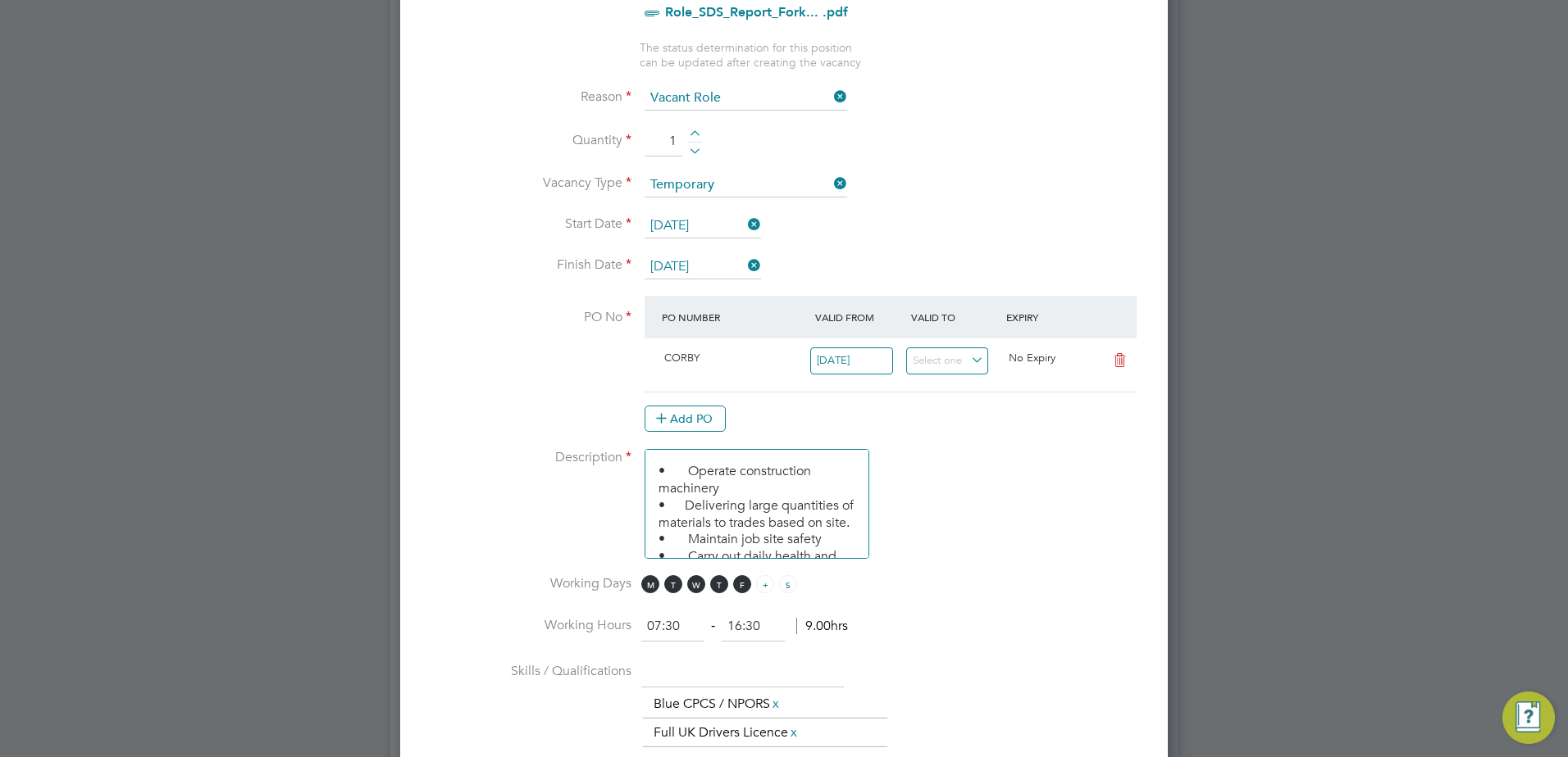
click at [764, 582] on span "S" at bounding box center [765, 584] width 18 height 18
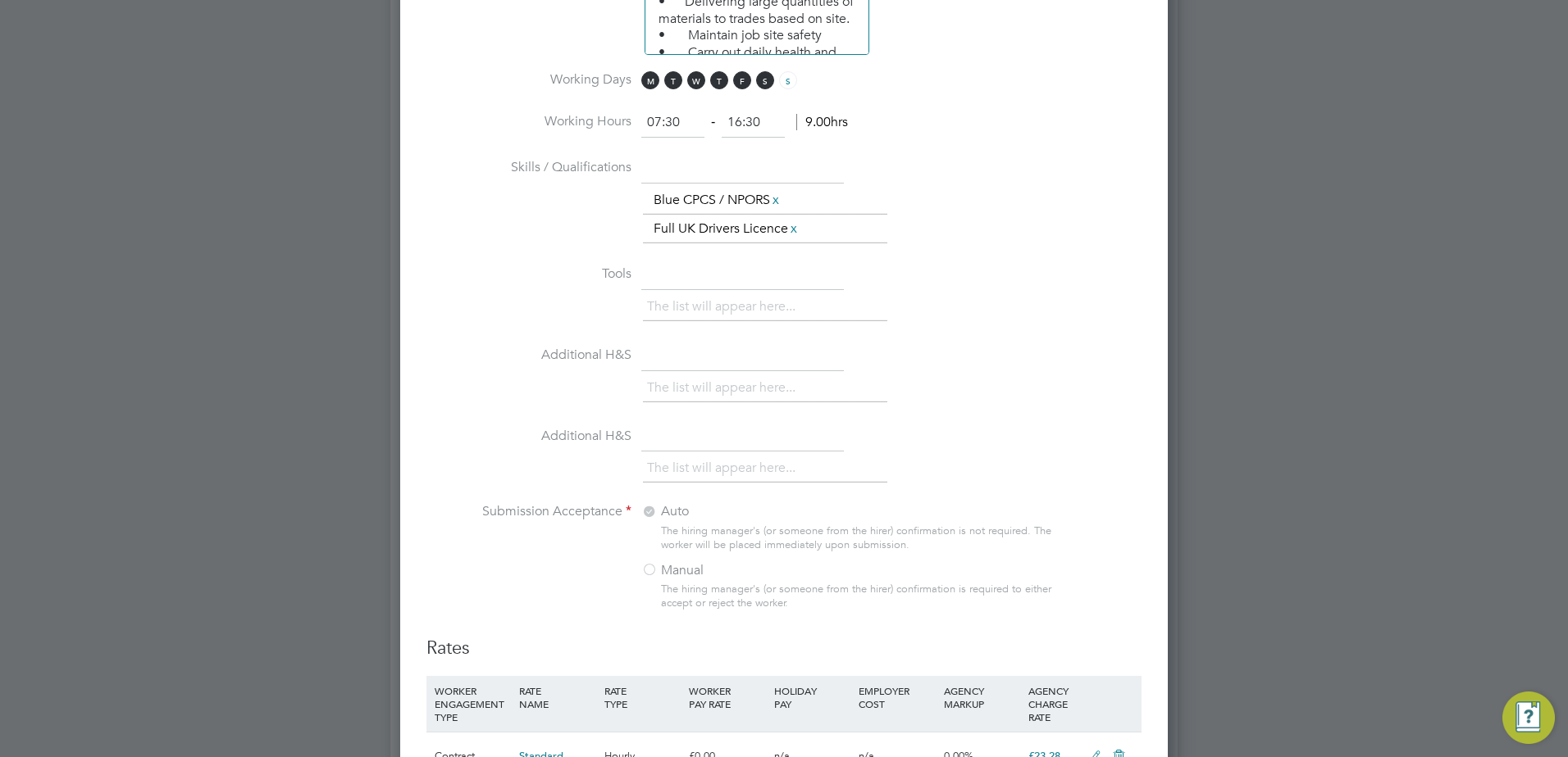
scroll to position [1319, 0]
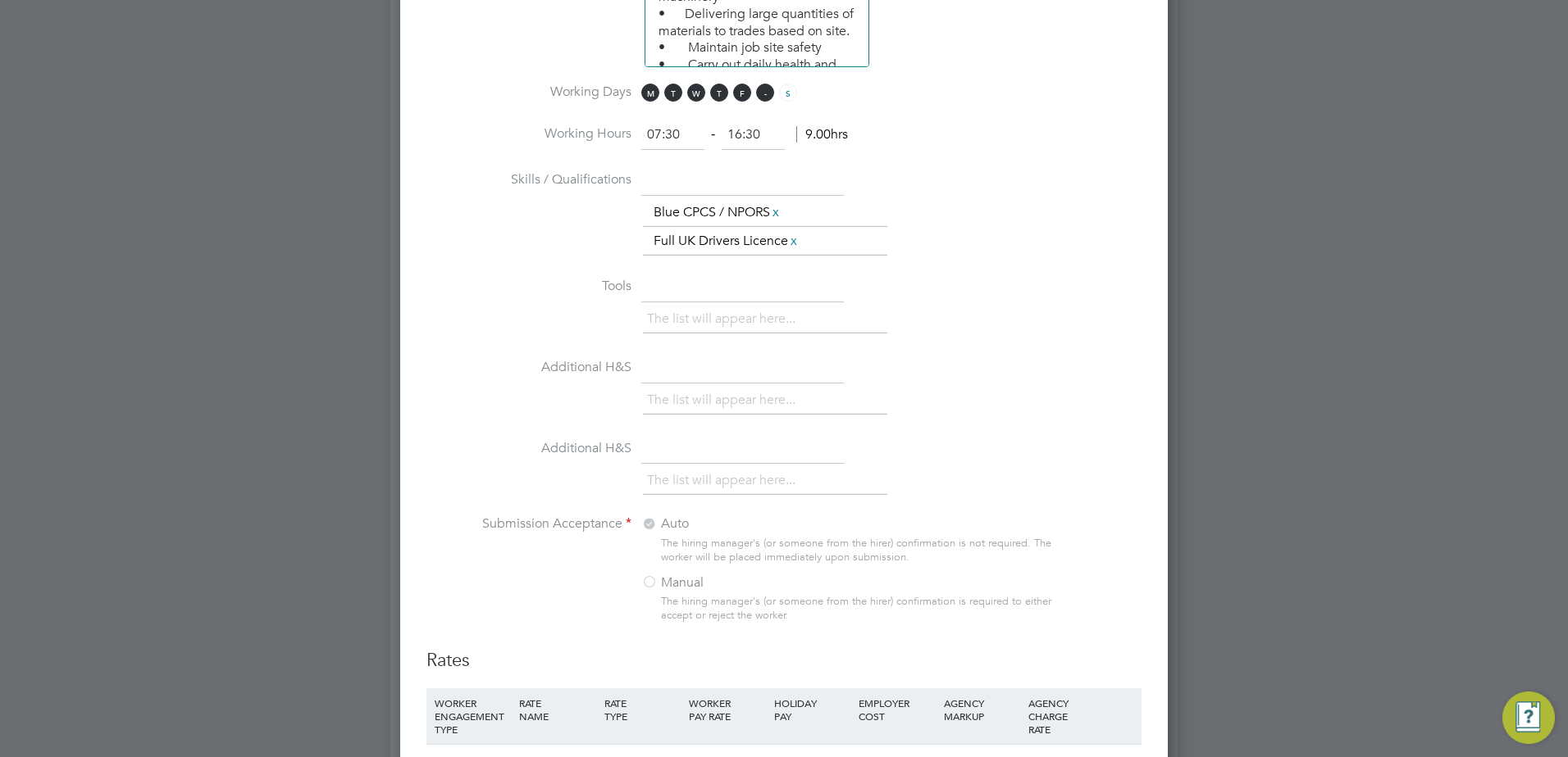
click at [767, 102] on span "S" at bounding box center [765, 93] width 18 height 18
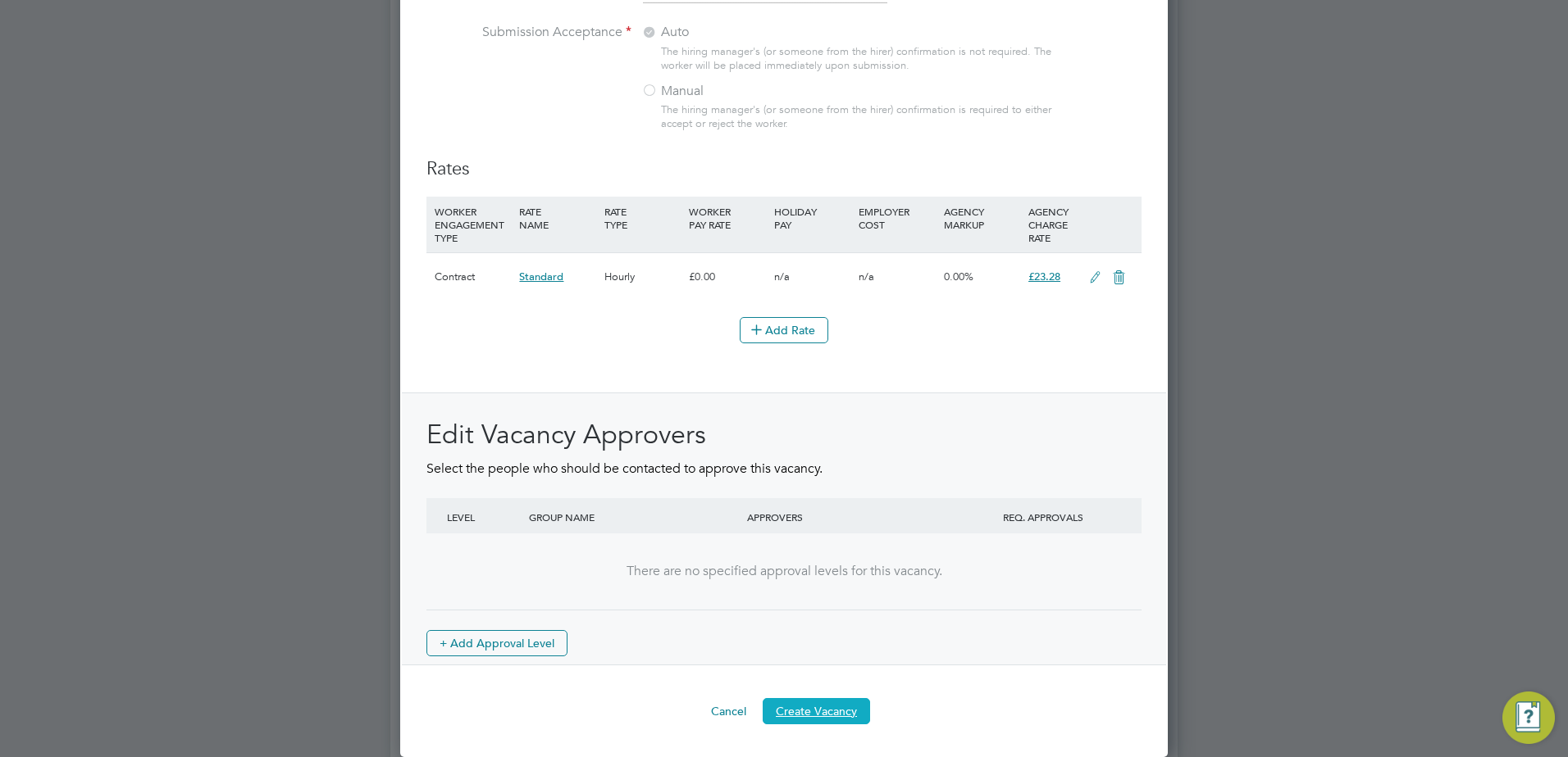
click at [832, 713] on button "Create Vacancy" at bounding box center [816, 711] width 107 height 26
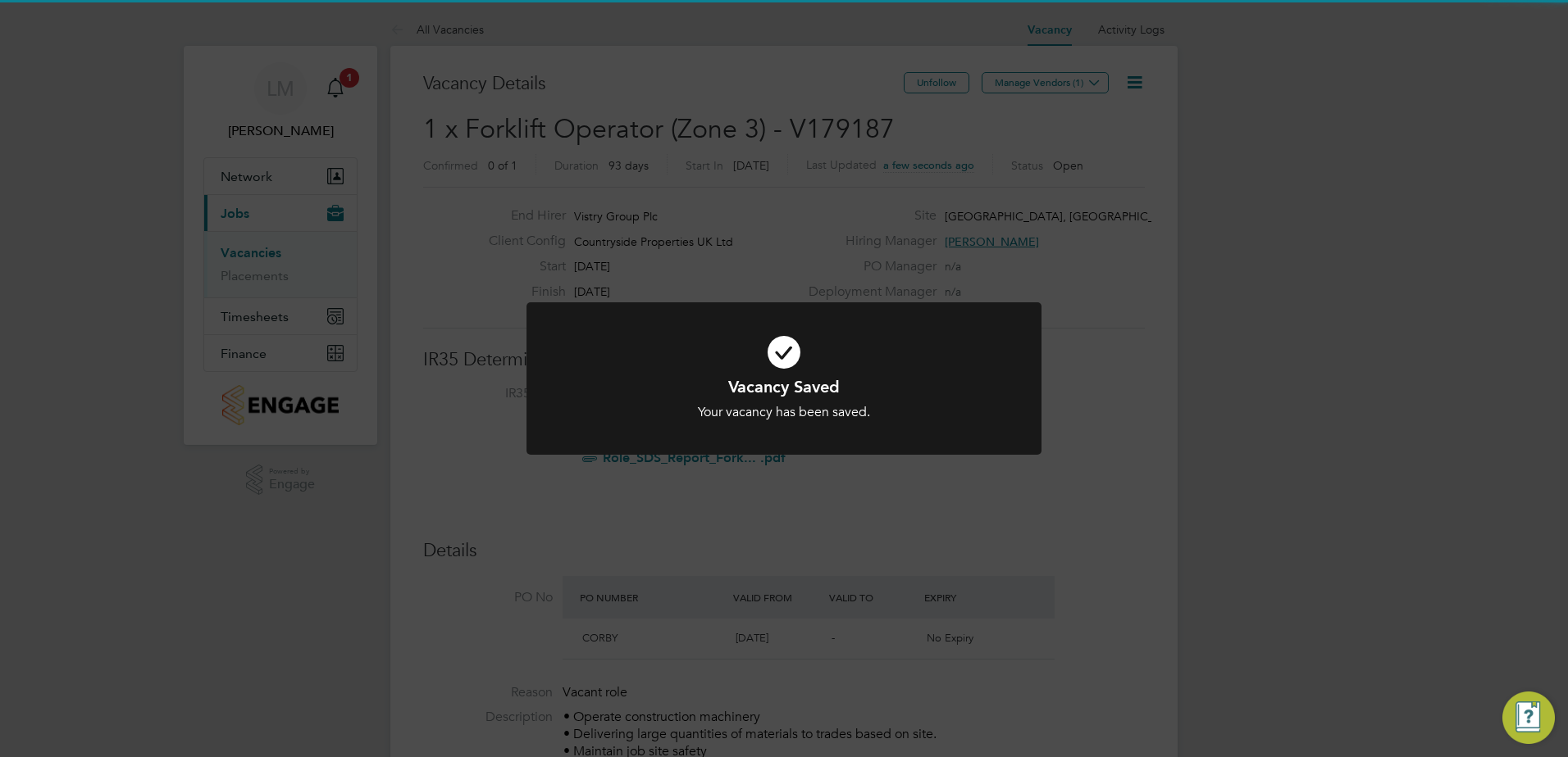
click at [931, 319] on div at bounding box center [784, 379] width 515 height 153
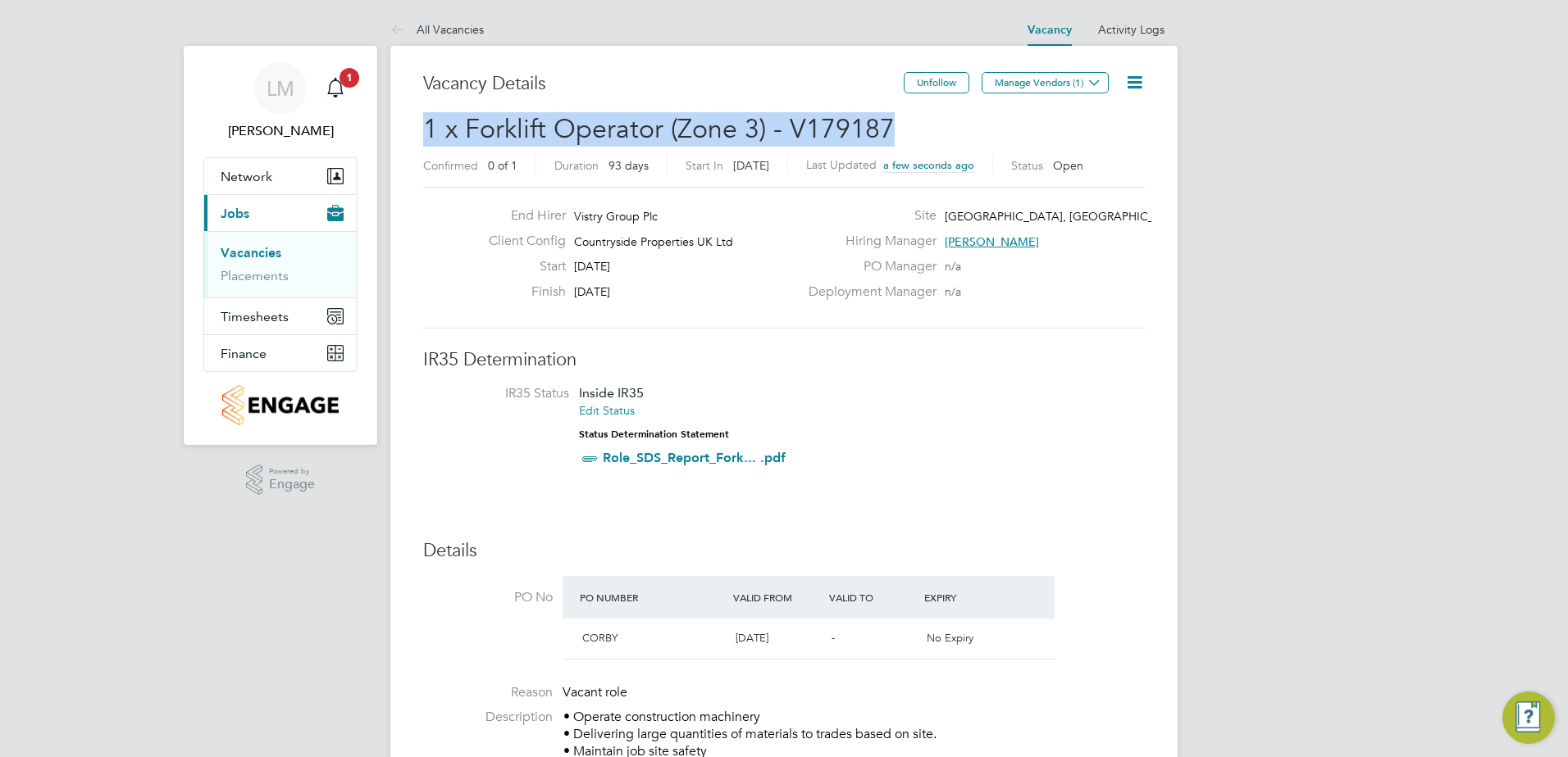
drag, startPoint x: 894, startPoint y: 118, endPoint x: 394, endPoint y: 140, distance: 500.5
copy span "1 x Forklift Operator (Zone 3) - V179187"
